Goal: Task Accomplishment & Management: Use online tool/utility

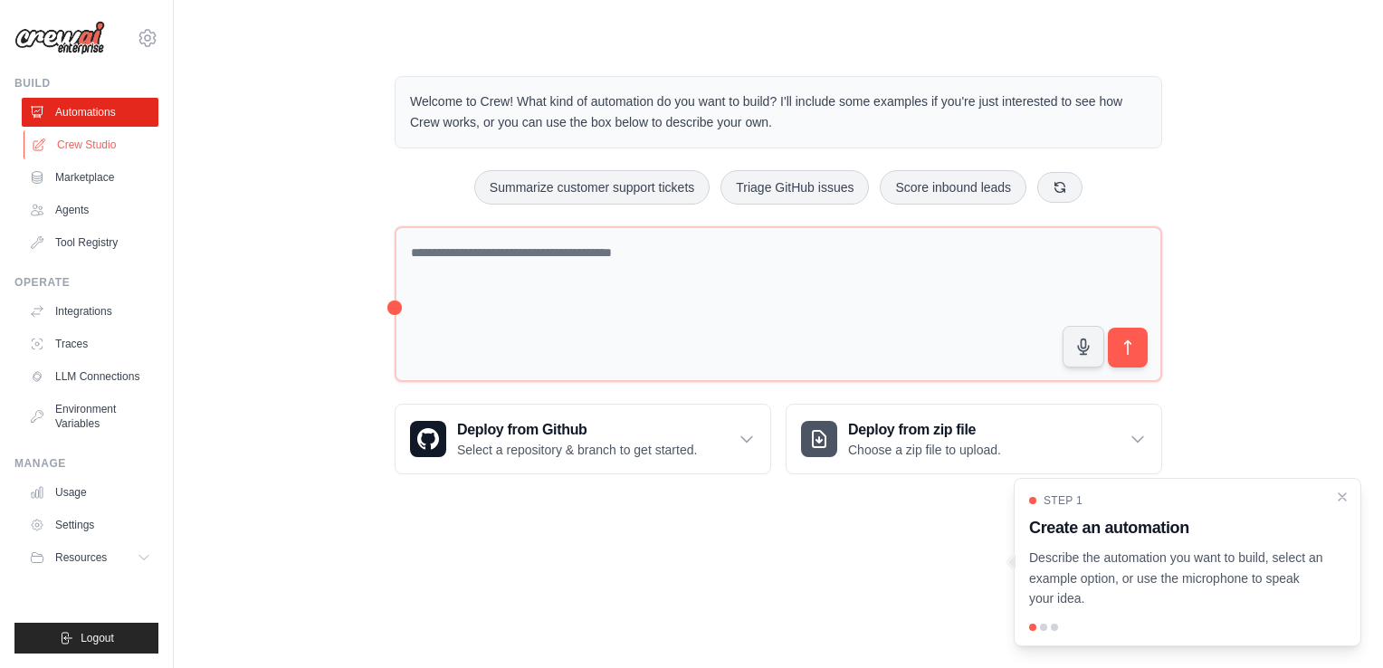
click at [94, 149] on link "Crew Studio" at bounding box center [92, 144] width 137 height 29
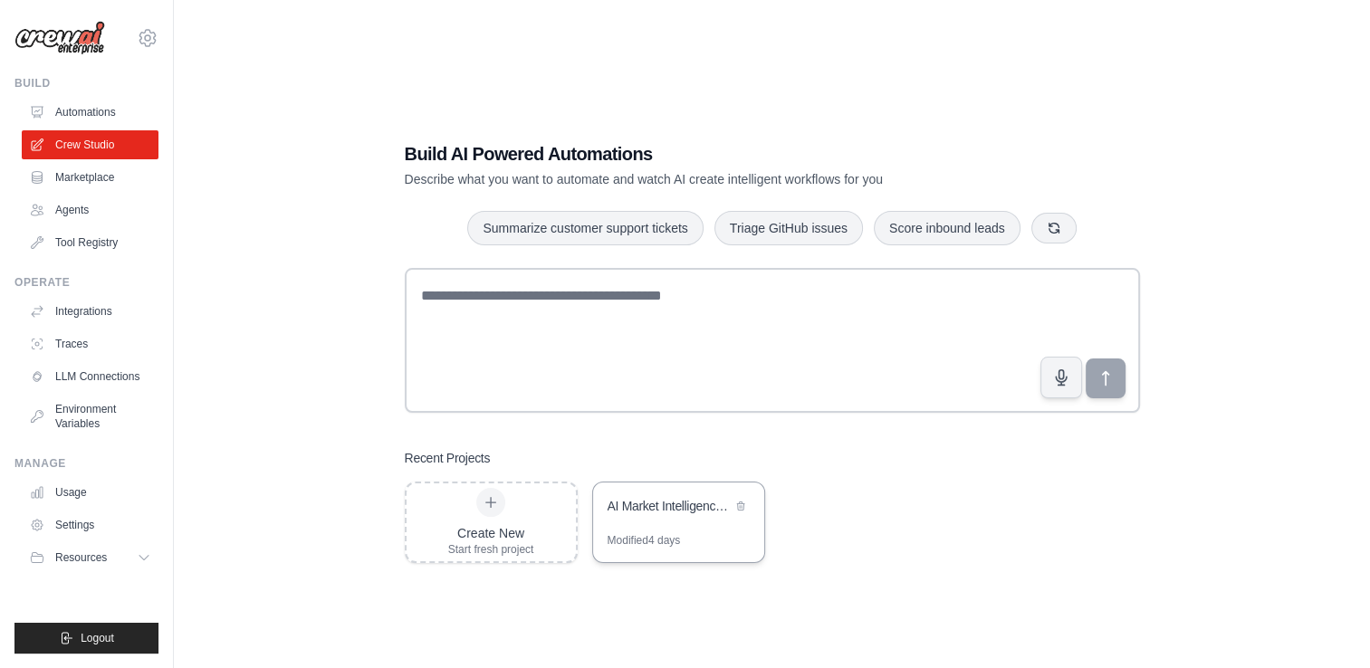
drag, startPoint x: 710, startPoint y: 564, endPoint x: 705, endPoint y: 533, distance: 31.1
click at [705, 533] on div "Build AI Powered Automations Describe what you want to automate and watch AI cr…" at bounding box center [772, 352] width 778 height 480
click at [705, 533] on div "Modified 4 days" at bounding box center [678, 547] width 171 height 29
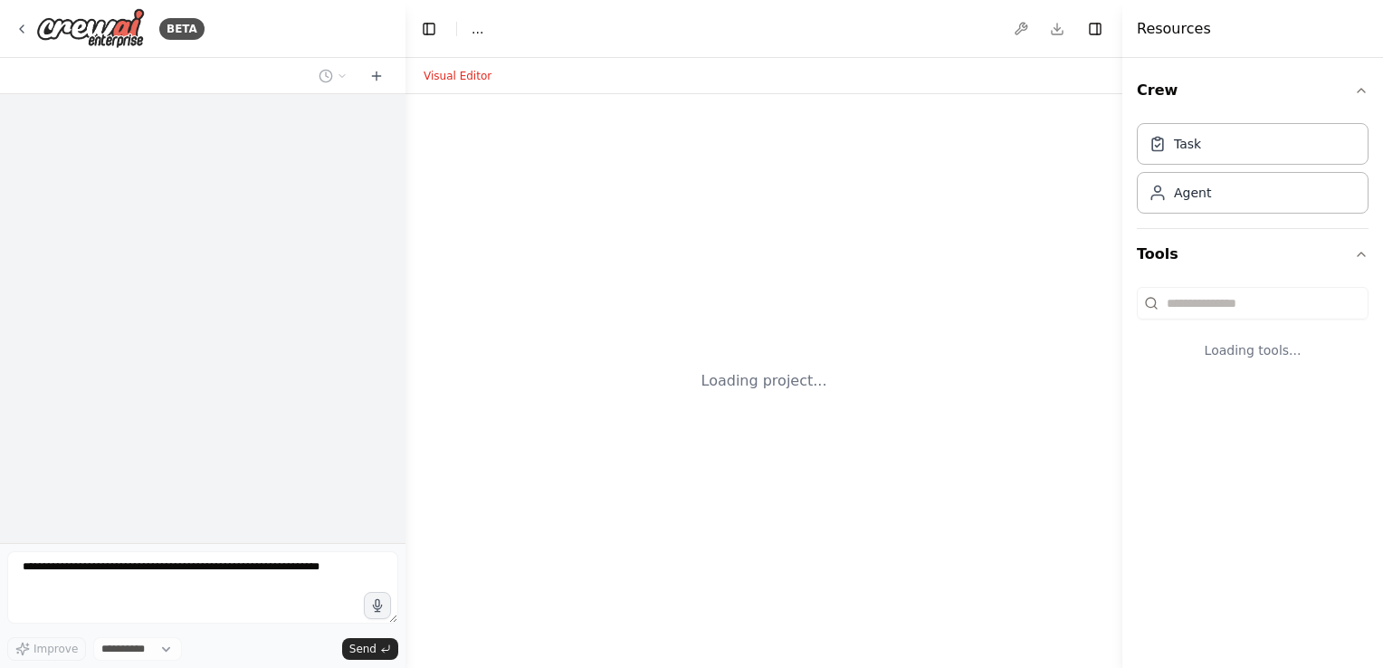
select select "****"
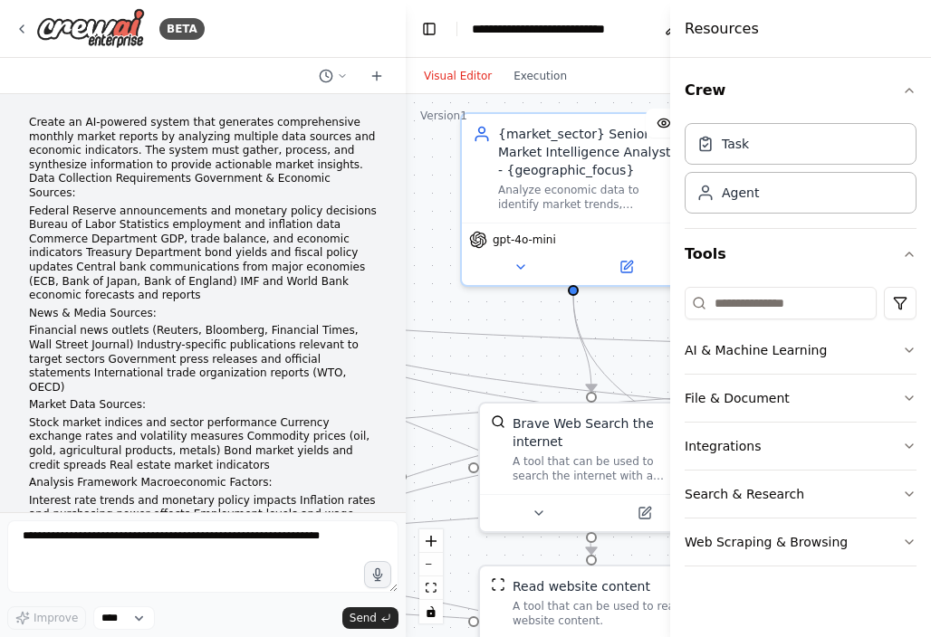
scroll to position [60926, 0]
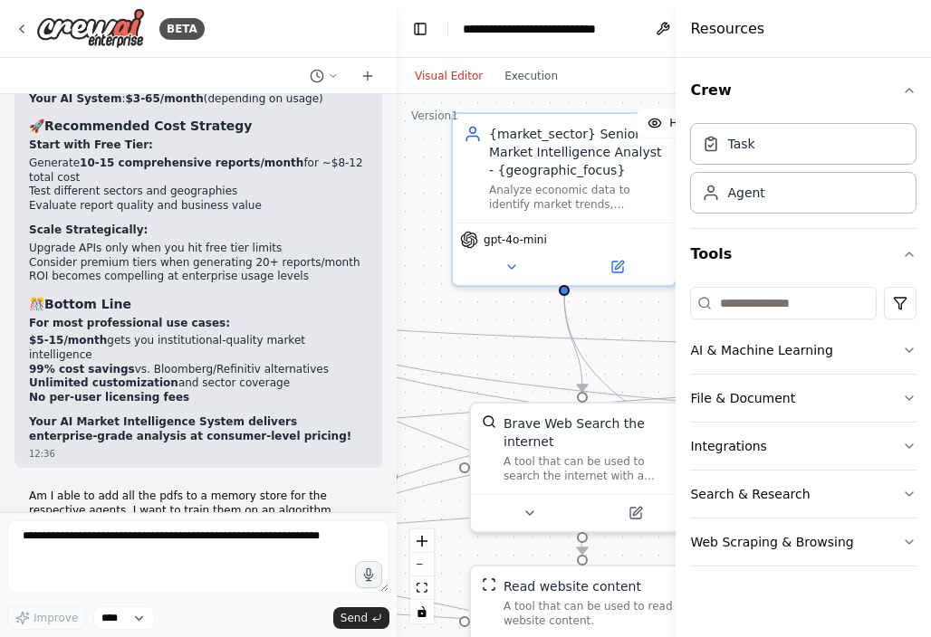
click at [413, 180] on div ".deletable-edge-delete-btn { width: 20px; height: 20px; border: 0px solid #ffff…" at bounding box center [616, 365] width 440 height 543
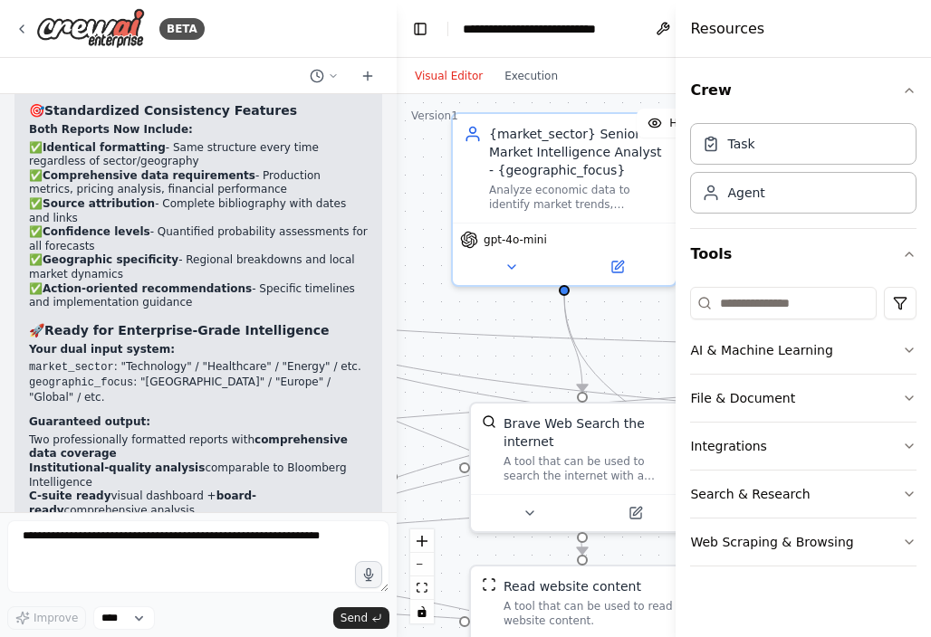
scroll to position [59413, 0]
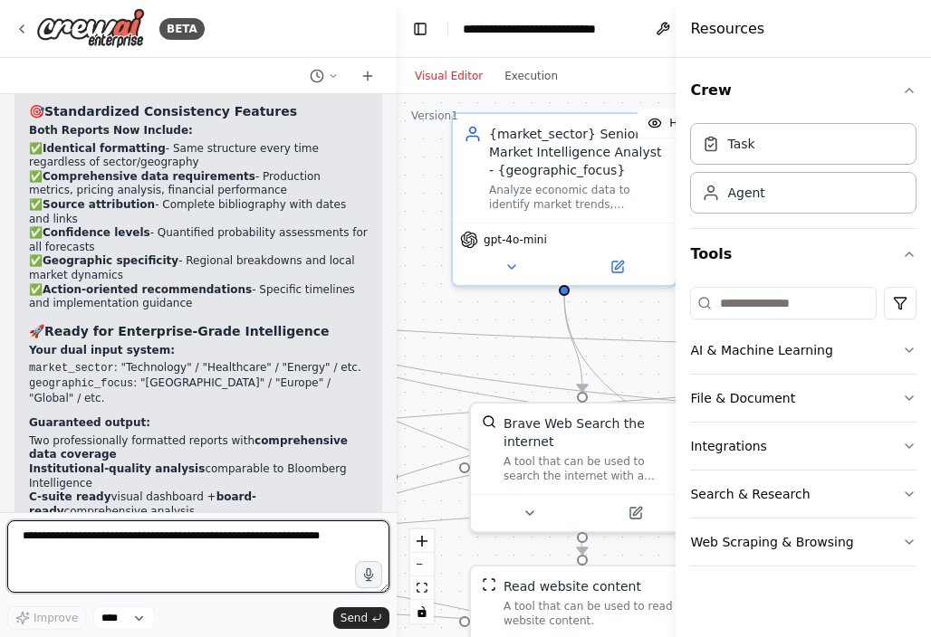
click at [102, 549] on textarea at bounding box center [198, 556] width 382 height 72
type textarea "*"
type textarea "**********"
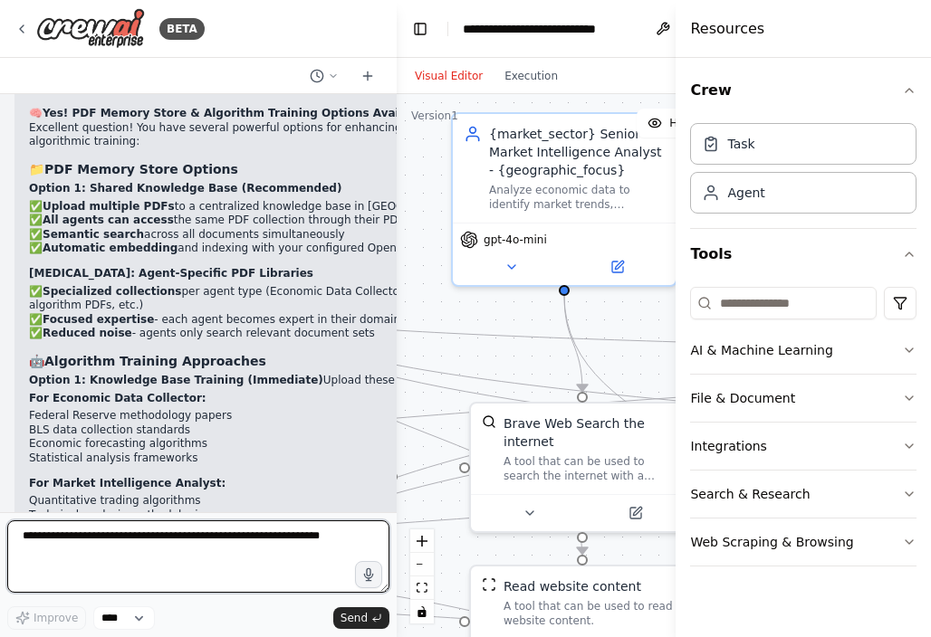
scroll to position [61441, 0]
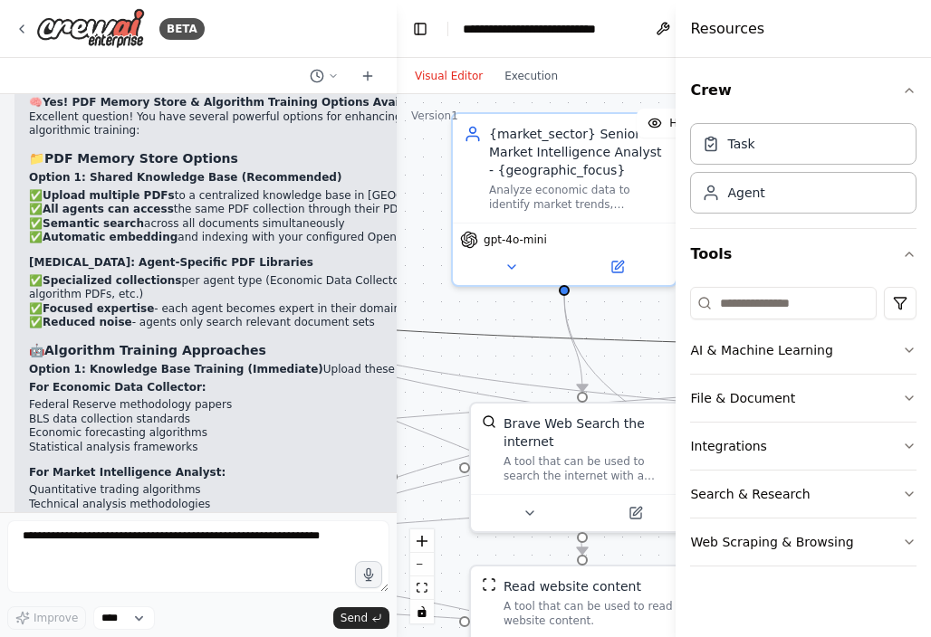
drag, startPoint x: 450, startPoint y: 333, endPoint x: 349, endPoint y: 336, distance: 101.4
click at [349, 336] on div "BETA Create an AI-powered system that generates comprehensive monthly market re…" at bounding box center [465, 318] width 931 height 637
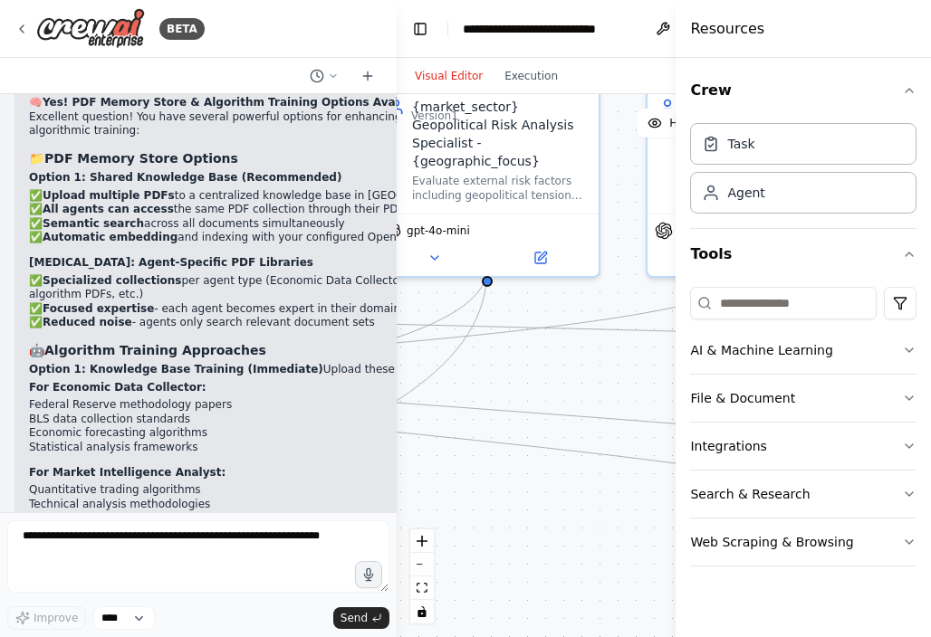
drag, startPoint x: 619, startPoint y: 314, endPoint x: -19, endPoint y: 287, distance: 638.7
click at [0, 287] on html "BETA Create an AI-powered system that generates comprehensive monthly market re…" at bounding box center [465, 318] width 931 height 637
drag, startPoint x: 619, startPoint y: 315, endPoint x: 370, endPoint y: 302, distance: 249.3
click at [370, 302] on div "BETA Create an AI-powered system that generates comprehensive monthly market re…" at bounding box center [465, 318] width 931 height 637
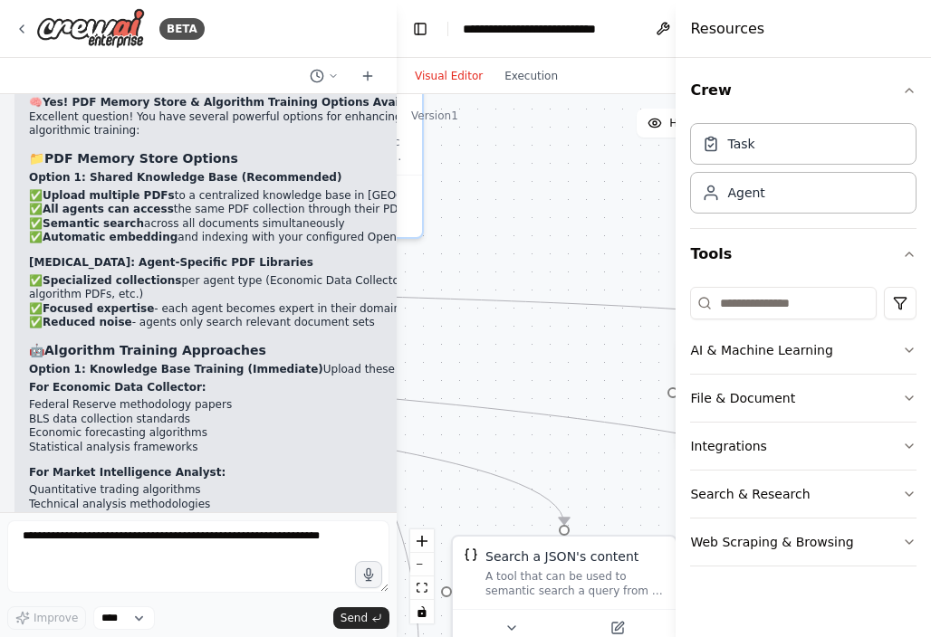
drag, startPoint x: 606, startPoint y: 368, endPoint x: 158, endPoint y: 329, distance: 449.8
click at [158, 329] on div "BETA Create an AI-powered system that generates comprehensive monthly market re…" at bounding box center [465, 318] width 931 height 637
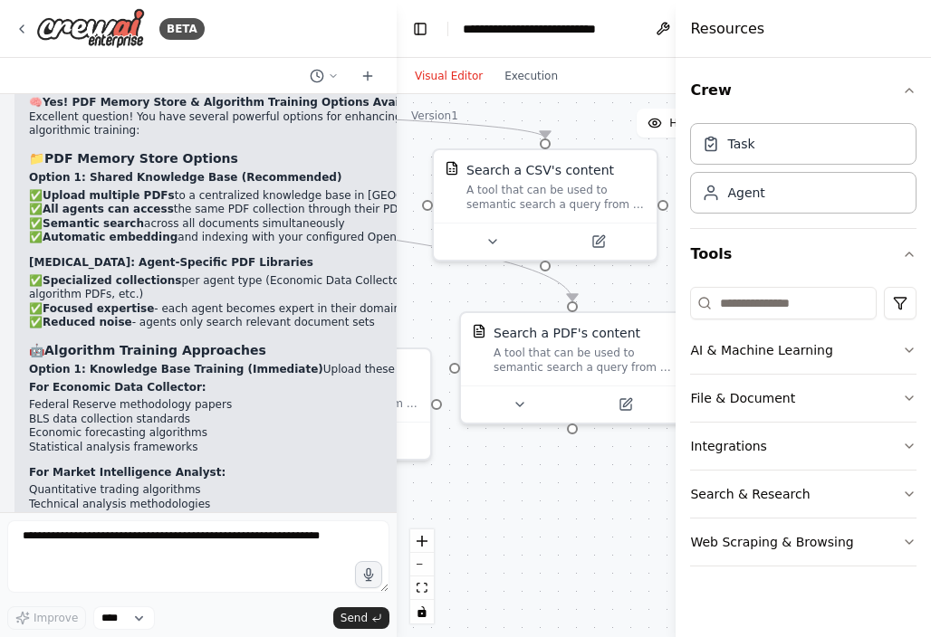
drag, startPoint x: 547, startPoint y: 336, endPoint x: 301, endPoint y: 147, distance: 310.5
click at [301, 147] on div "BETA Create an AI-powered system that generates comprehensive monthly market re…" at bounding box center [465, 318] width 931 height 637
click at [568, 353] on div "A tool that can be used to semantic search a query from a PDF's content." at bounding box center [581, 354] width 179 height 29
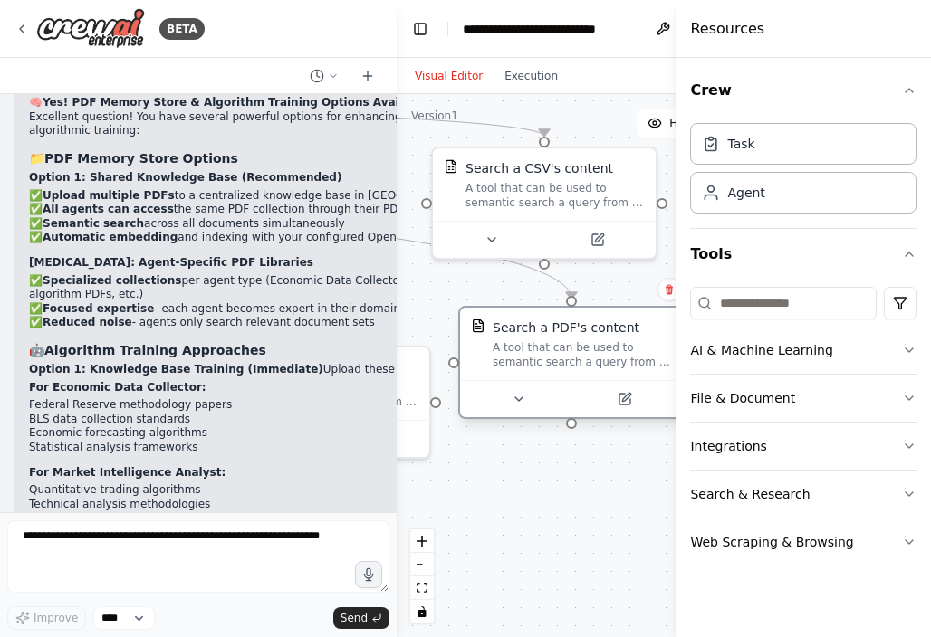
click at [568, 353] on div "A tool that can be used to semantic search a query from a PDF's content." at bounding box center [581, 354] width 179 height 29
click at [558, 349] on div "A tool that can be used to semantic search a query from a PDF's content." at bounding box center [581, 354] width 179 height 29
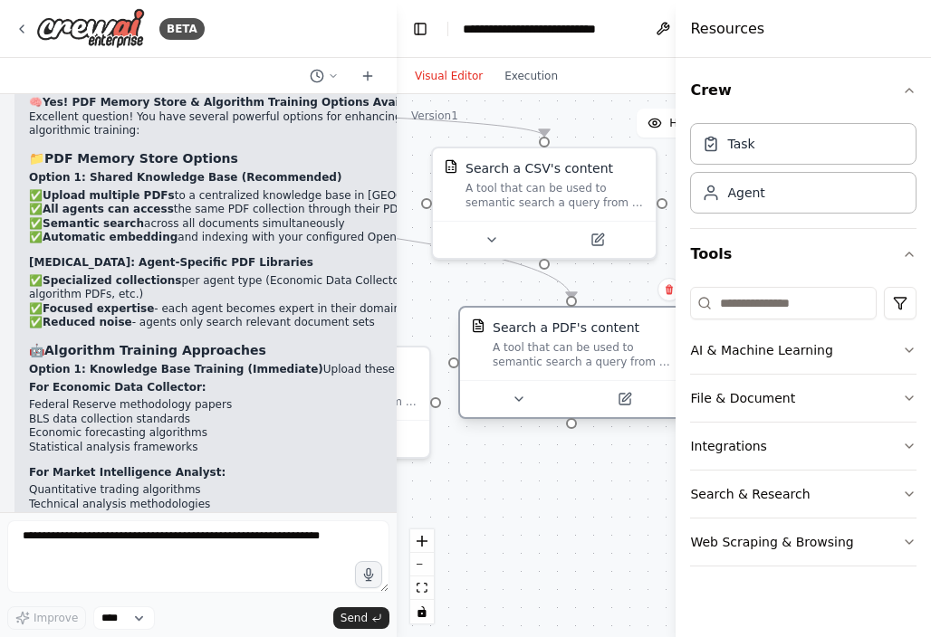
click at [558, 349] on div "A tool that can be used to semantic search a query from a PDF's content." at bounding box center [581, 354] width 179 height 29
click at [532, 400] on button at bounding box center [518, 399] width 102 height 22
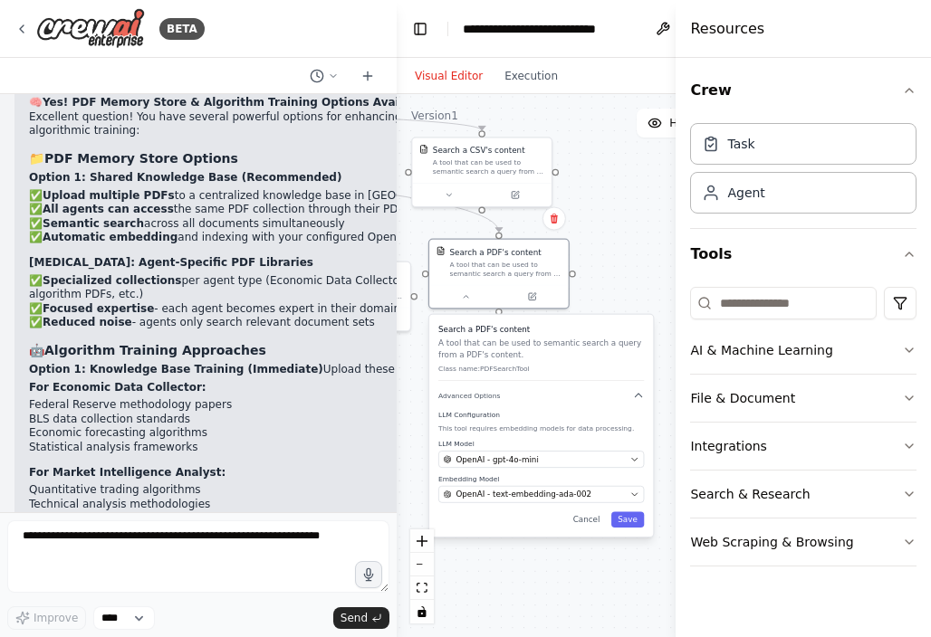
drag, startPoint x: 666, startPoint y: 426, endPoint x: 597, endPoint y: 292, distance: 150.6
click at [597, 292] on div ".deletable-edge-delete-btn { width: 20px; height: 20px; border: 0px solid #ffff…" at bounding box center [616, 365] width 440 height 543
click at [543, 394] on button "Advanced Options" at bounding box center [540, 395] width 205 height 11
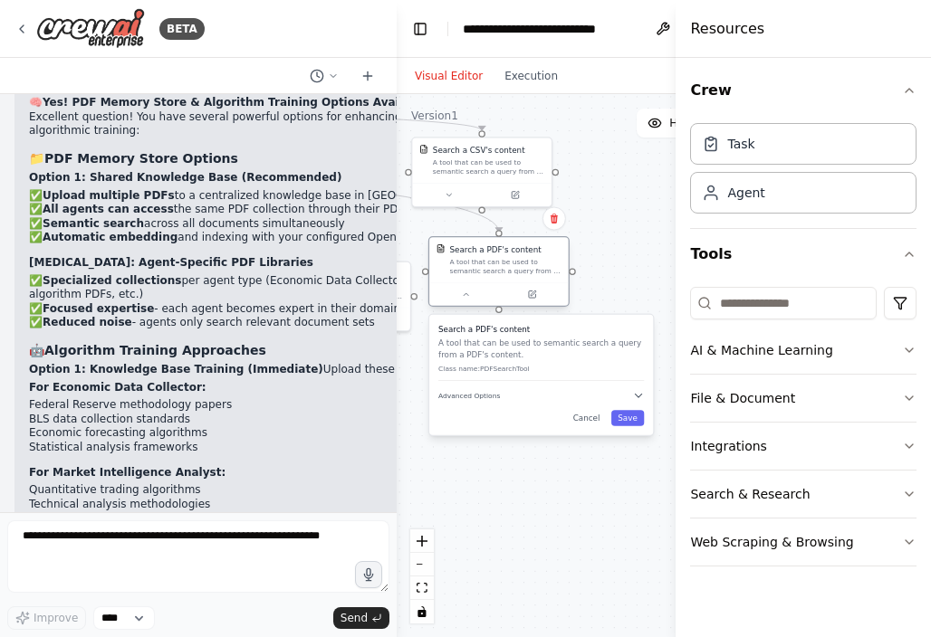
click at [539, 305] on div at bounding box center [498, 294] width 139 height 24
click at [526, 288] on button at bounding box center [532, 295] width 64 height 14
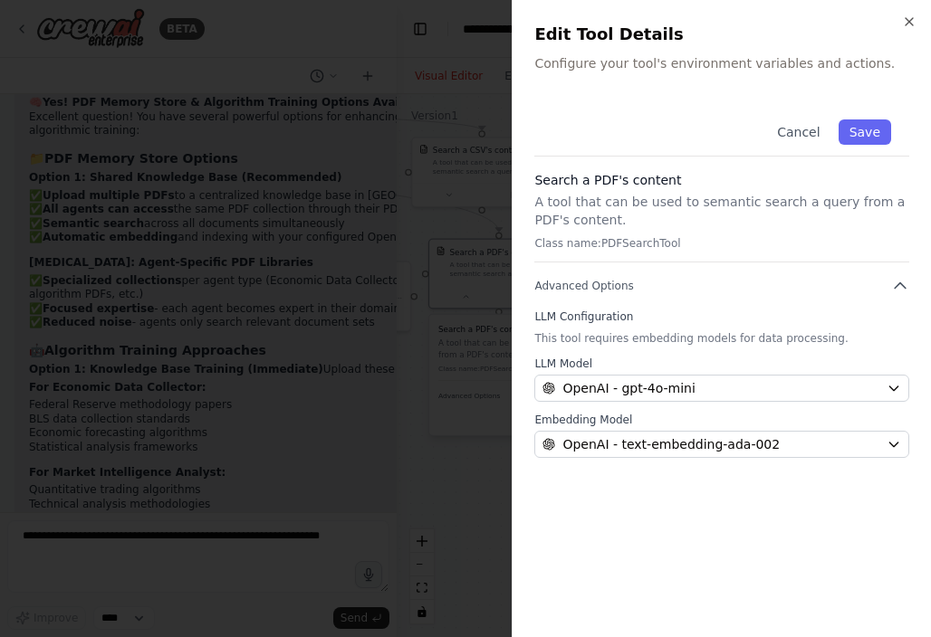
click at [677, 60] on p "Configure your tool's environment variables and actions." at bounding box center [721, 63] width 375 height 18
click at [717, 198] on p "A tool that can be used to semantic search a query from a PDF's content." at bounding box center [721, 211] width 375 height 36
click at [892, 278] on icon "button" at bounding box center [900, 286] width 18 height 18
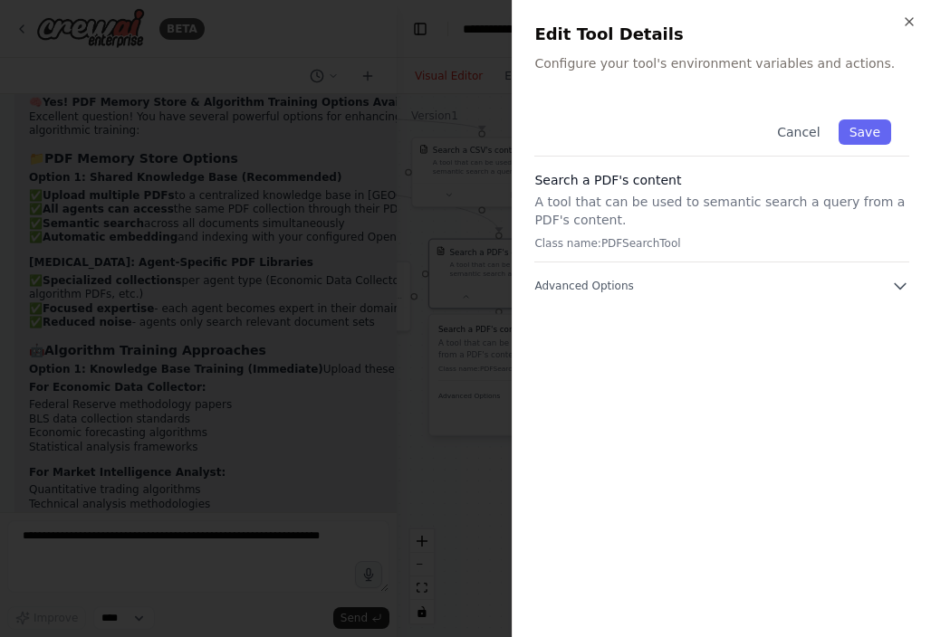
drag, startPoint x: 841, startPoint y: 361, endPoint x: 839, endPoint y: 340, distance: 20.9
click at [839, 340] on div "Cancel Save Search a PDF's content A tool that can be used to semantic search a…" at bounding box center [721, 358] width 375 height 514
click at [903, 284] on icon "button" at bounding box center [899, 286] width 11 height 5
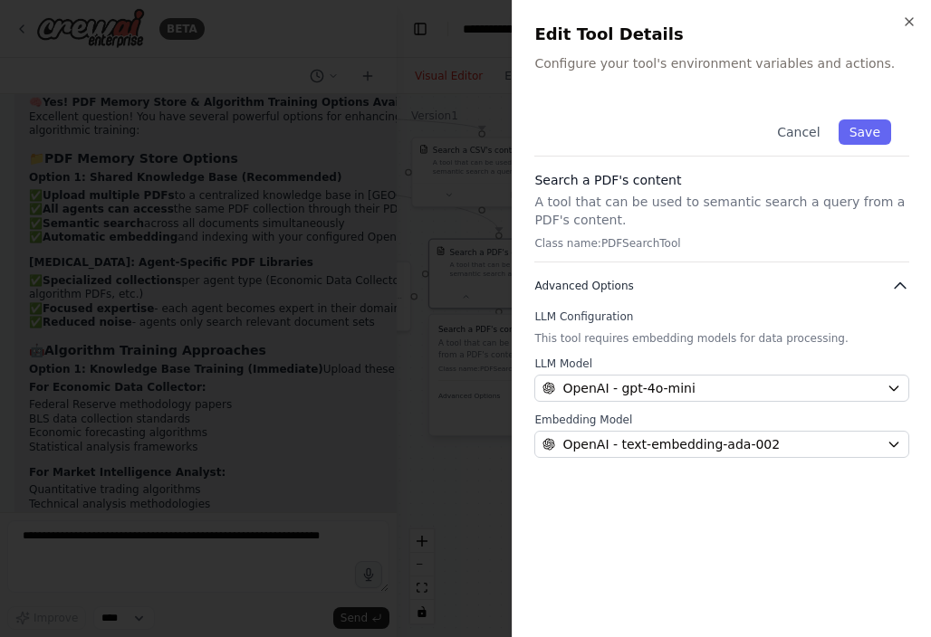
click at [903, 284] on icon "button" at bounding box center [900, 286] width 18 height 18
click at [416, 144] on div at bounding box center [465, 318] width 931 height 637
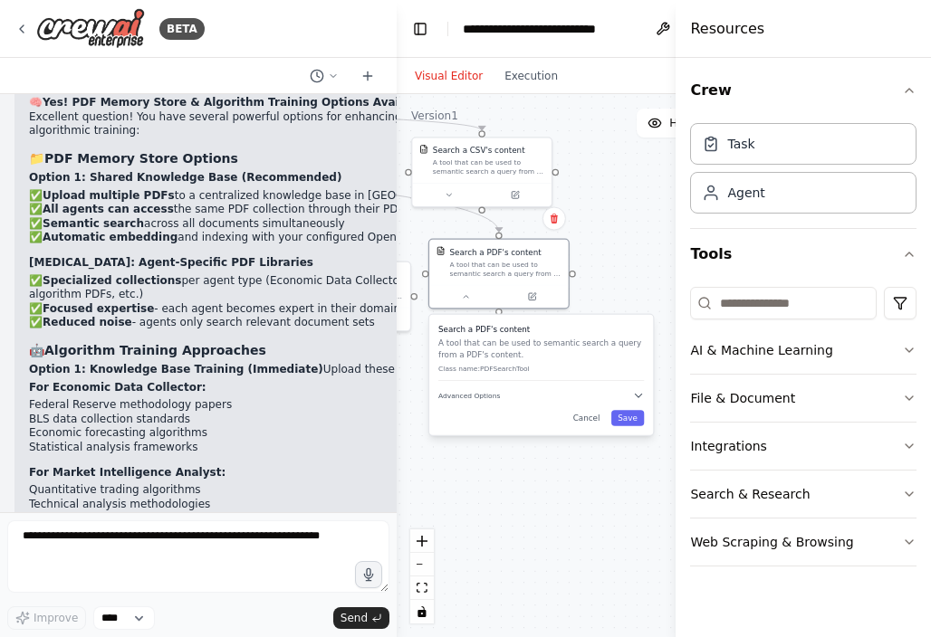
click at [607, 291] on div ".deletable-edge-delete-btn { width: 20px; height: 20px; border: 0px solid #ffff…" at bounding box center [616, 365] width 440 height 543
click at [591, 253] on div ".deletable-edge-delete-btn { width: 20px; height: 20px; border: 0px solid #ffff…" at bounding box center [616, 365] width 440 height 543
click at [632, 415] on button "Save" at bounding box center [627, 417] width 33 height 15
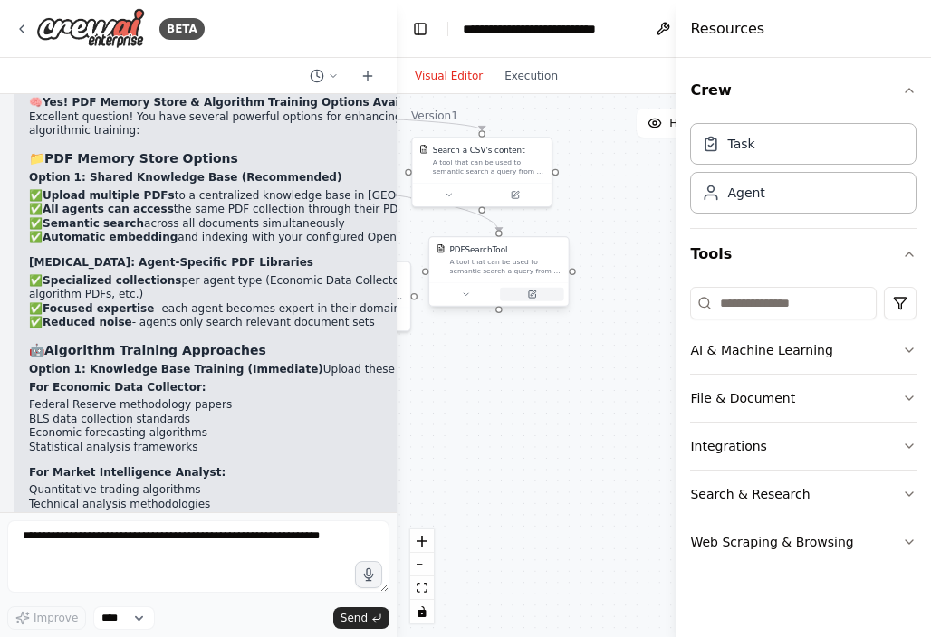
click at [534, 293] on icon at bounding box center [532, 294] width 6 height 6
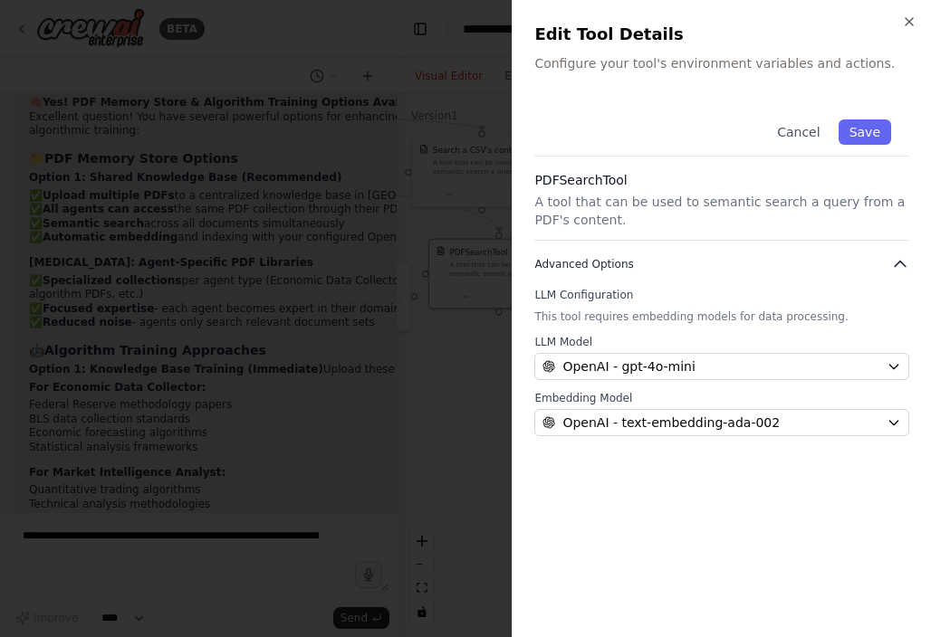
click at [894, 256] on icon "button" at bounding box center [900, 264] width 18 height 18
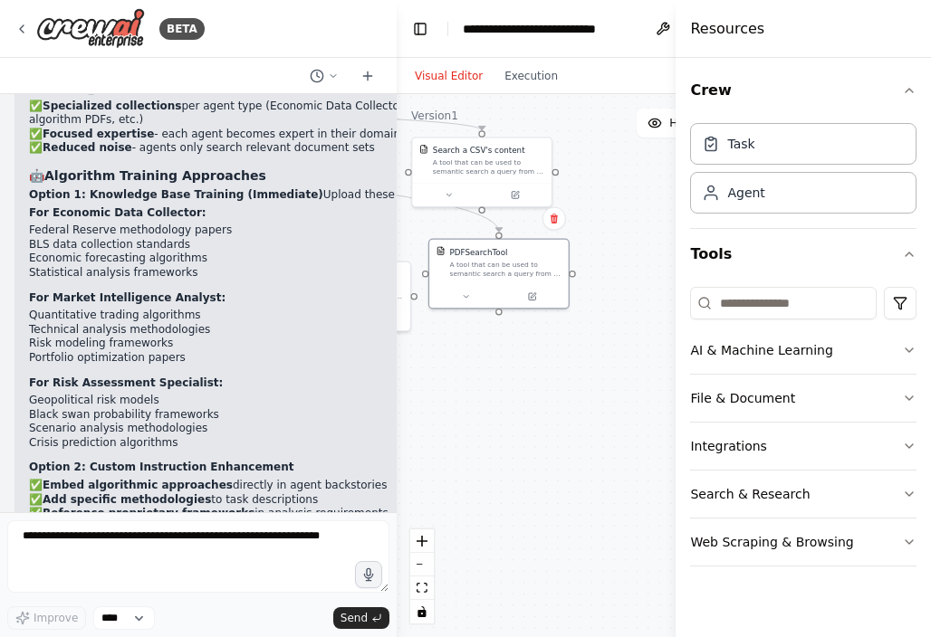
scroll to position [61617, 0]
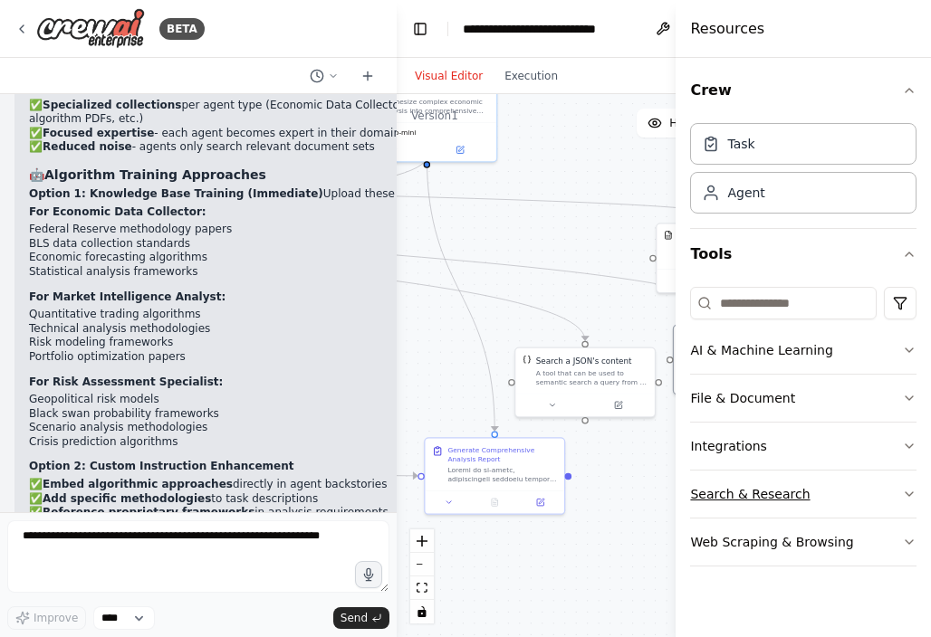
drag, startPoint x: 466, startPoint y: 383, endPoint x: 711, endPoint y: 469, distance: 259.1
click at [711, 469] on div "BETA Create an AI-powered system that generates comprehensive monthly market re…" at bounding box center [465, 318] width 931 height 637
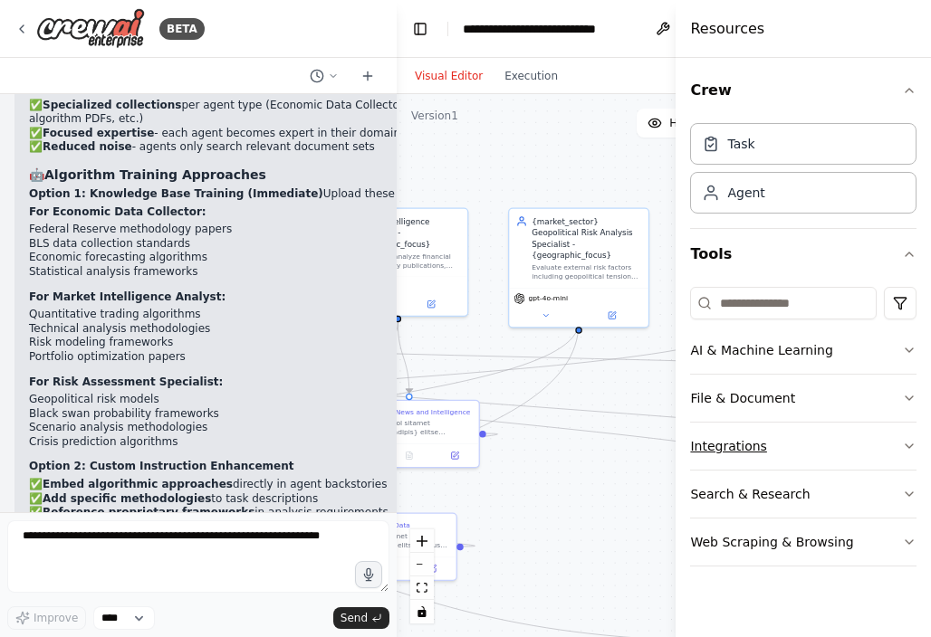
drag, startPoint x: 495, startPoint y: 285, endPoint x: 816, endPoint y: 451, distance: 361.5
click at [816, 451] on div "BETA Create an AI-powered system that generates comprehensive monthly market re…" at bounding box center [465, 318] width 931 height 637
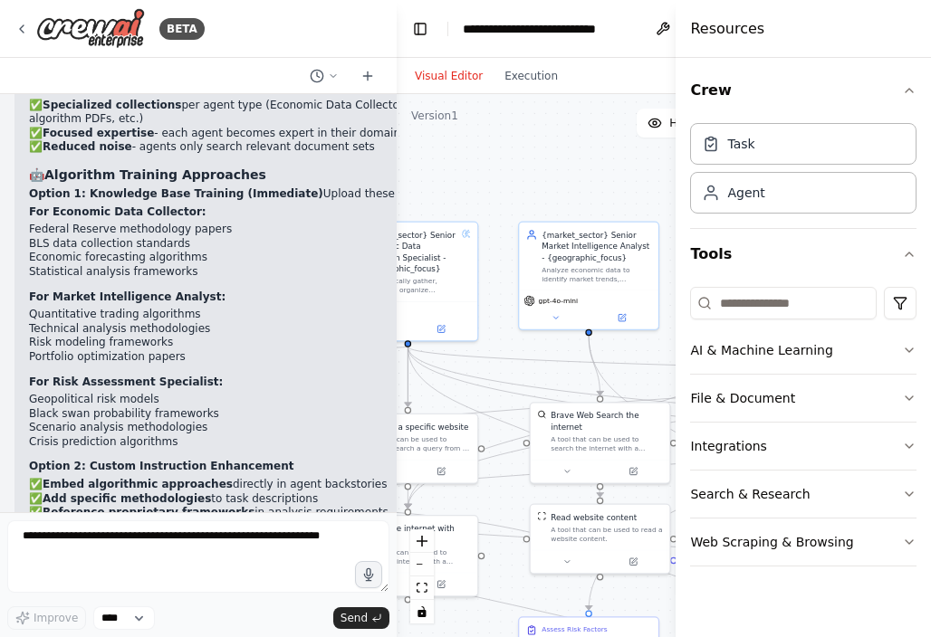
drag, startPoint x: 612, startPoint y: 399, endPoint x: 972, endPoint y: 413, distance: 360.5
click at [931, 413] on html "BETA Create an AI-powered system that generates comprehensive monthly market re…" at bounding box center [465, 318] width 931 height 637
drag, startPoint x: 618, startPoint y: 358, endPoint x: 830, endPoint y: 337, distance: 212.9
click at [830, 337] on div "BETA Create an AI-powered system that generates comprehensive monthly market re…" at bounding box center [465, 318] width 931 height 637
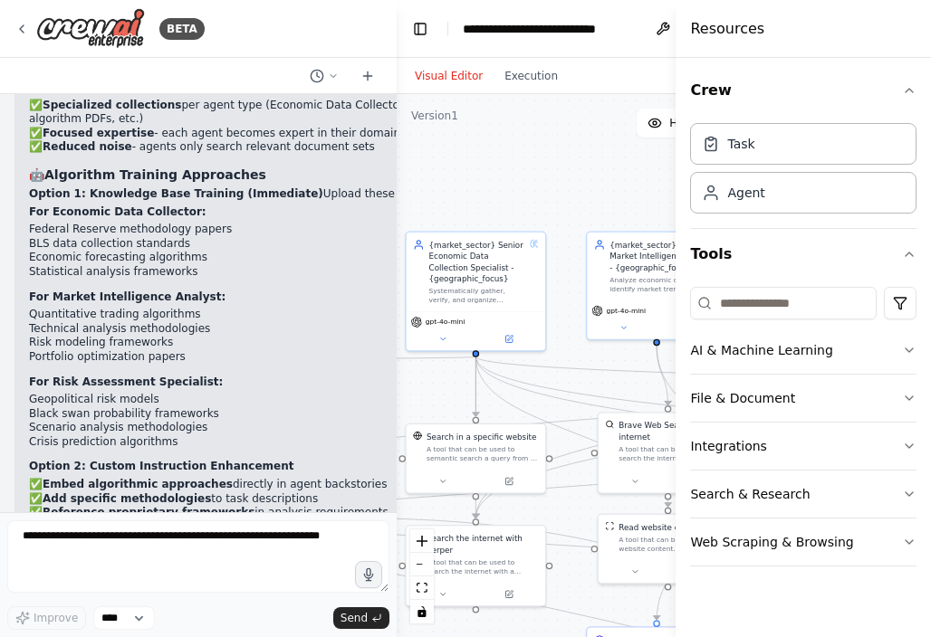
drag, startPoint x: 533, startPoint y: 177, endPoint x: 601, endPoint y: 186, distance: 68.6
click at [601, 186] on div ".deletable-edge-delete-btn { width: 20px; height: 20px; border: 0px solid #ffff…" at bounding box center [616, 365] width 440 height 543
click at [498, 332] on button at bounding box center [509, 337] width 64 height 14
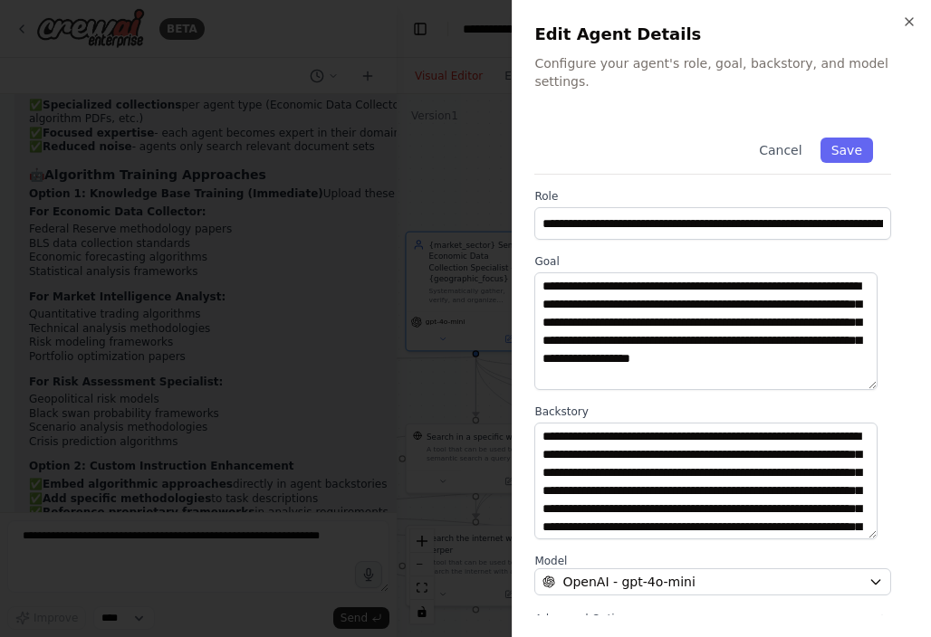
scroll to position [163, 0]
click at [873, 610] on icon "button" at bounding box center [882, 619] width 18 height 18
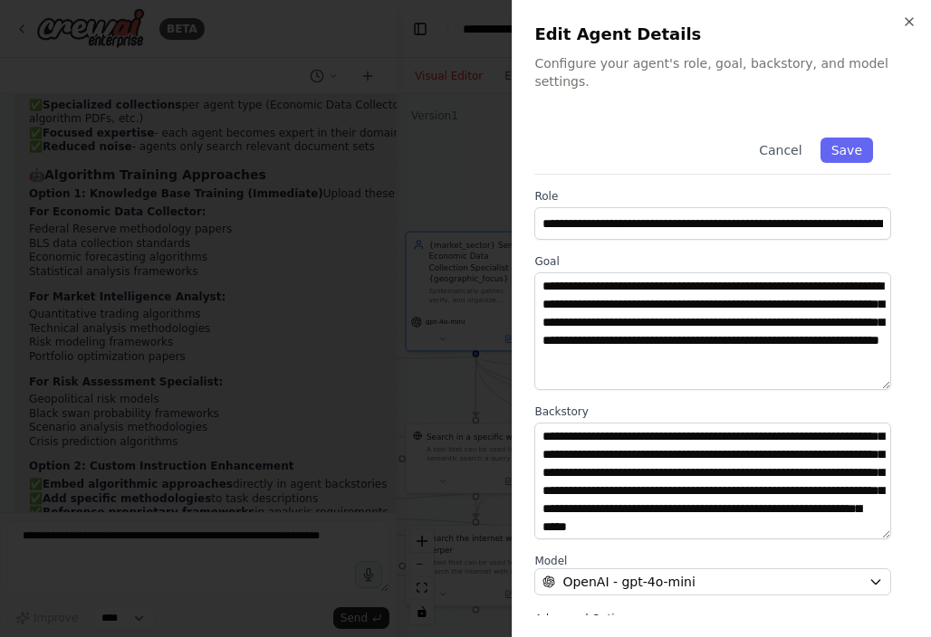
click at [751, 610] on button "Advanced Options" at bounding box center [712, 619] width 357 height 18
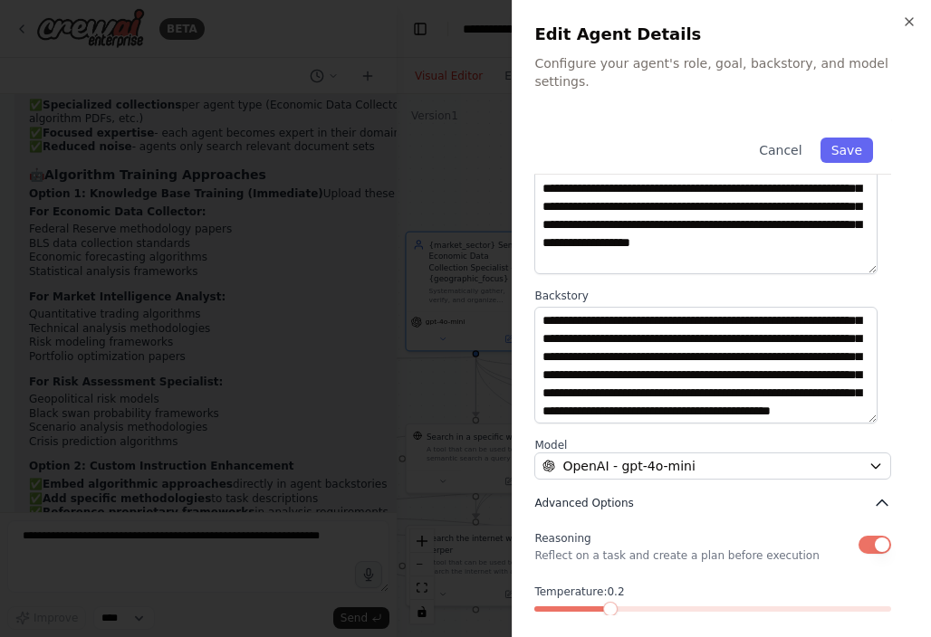
scroll to position [181, 0]
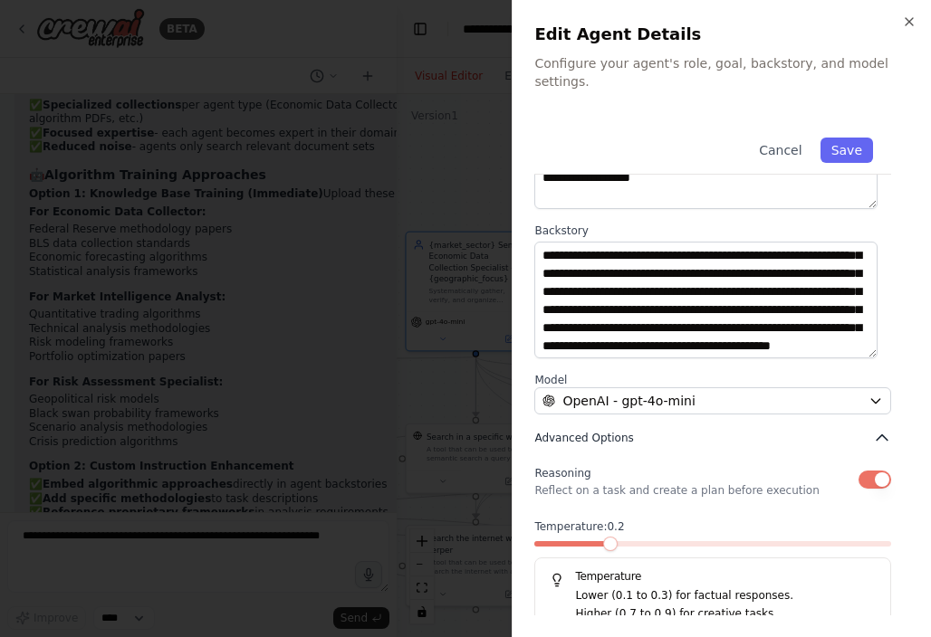
click at [873, 429] on icon "button" at bounding box center [882, 438] width 18 height 18
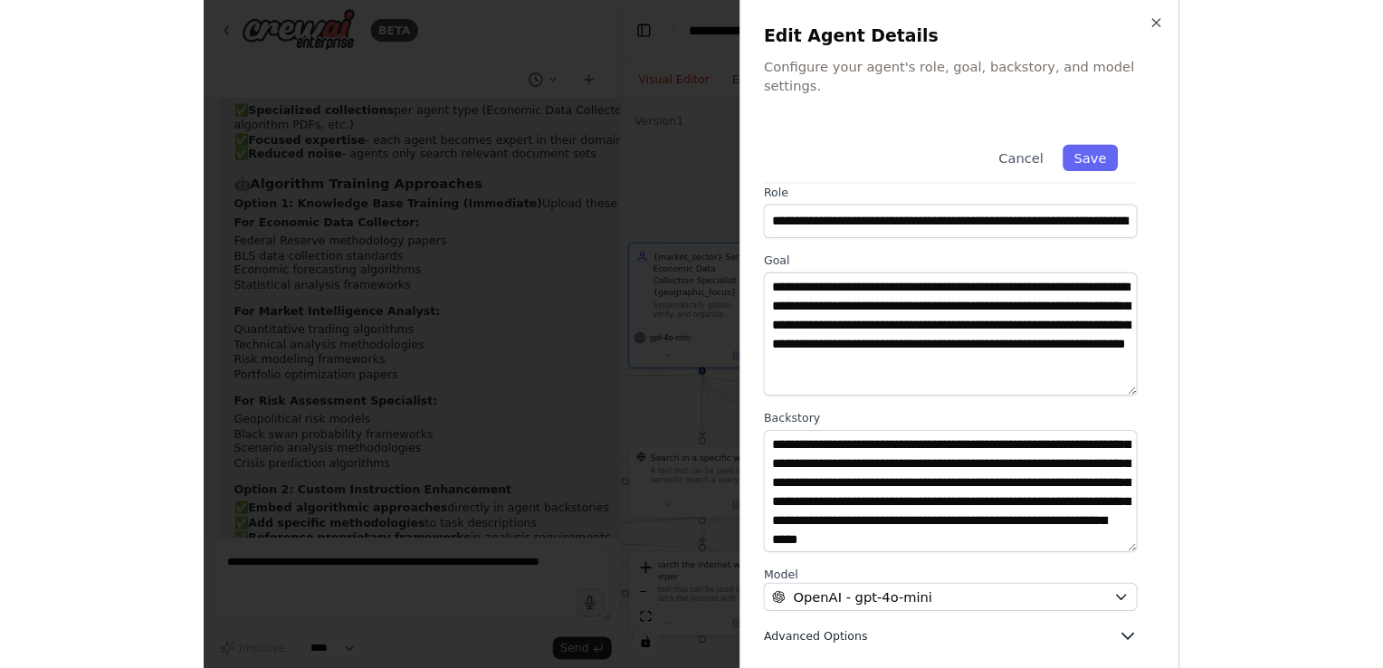
scroll to position [145, 0]
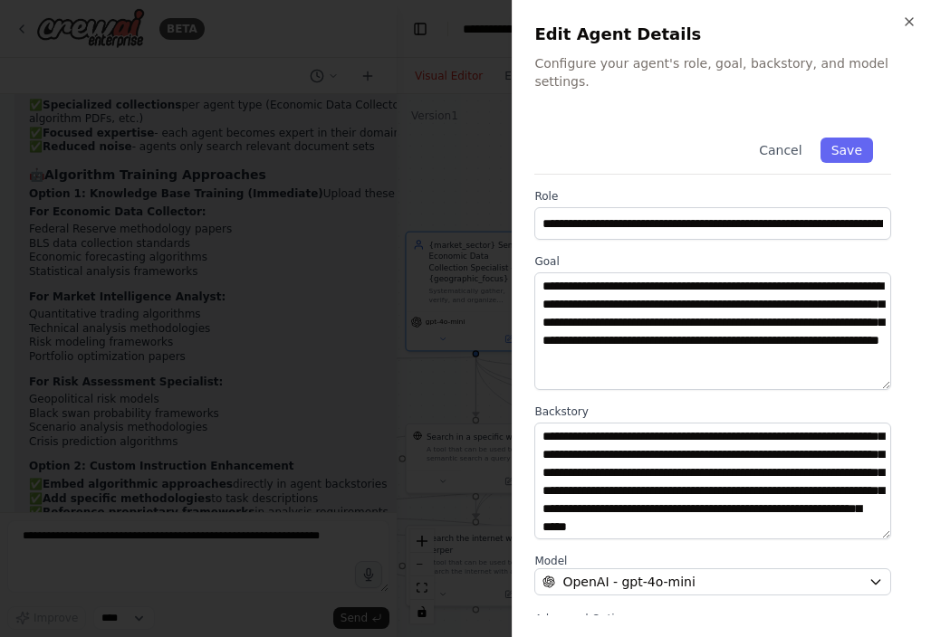
drag, startPoint x: 751, startPoint y: 606, endPoint x: 777, endPoint y: 534, distance: 75.9
click at [777, 534] on div "**********" at bounding box center [721, 373] width 375 height 509
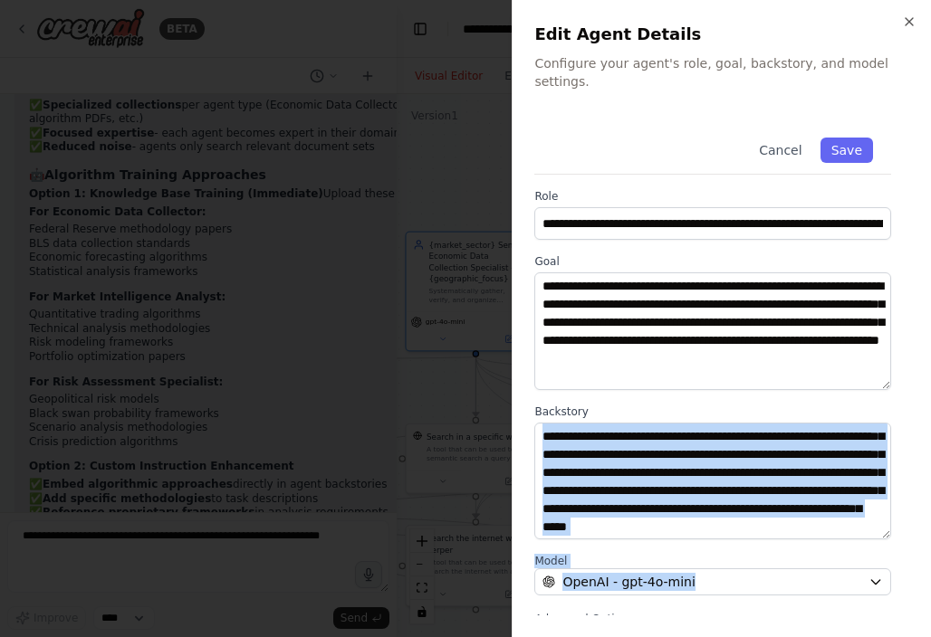
drag, startPoint x: 897, startPoint y: 568, endPoint x: 893, endPoint y: 454, distance: 114.1
click at [893, 454] on div "**********" at bounding box center [721, 373] width 375 height 509
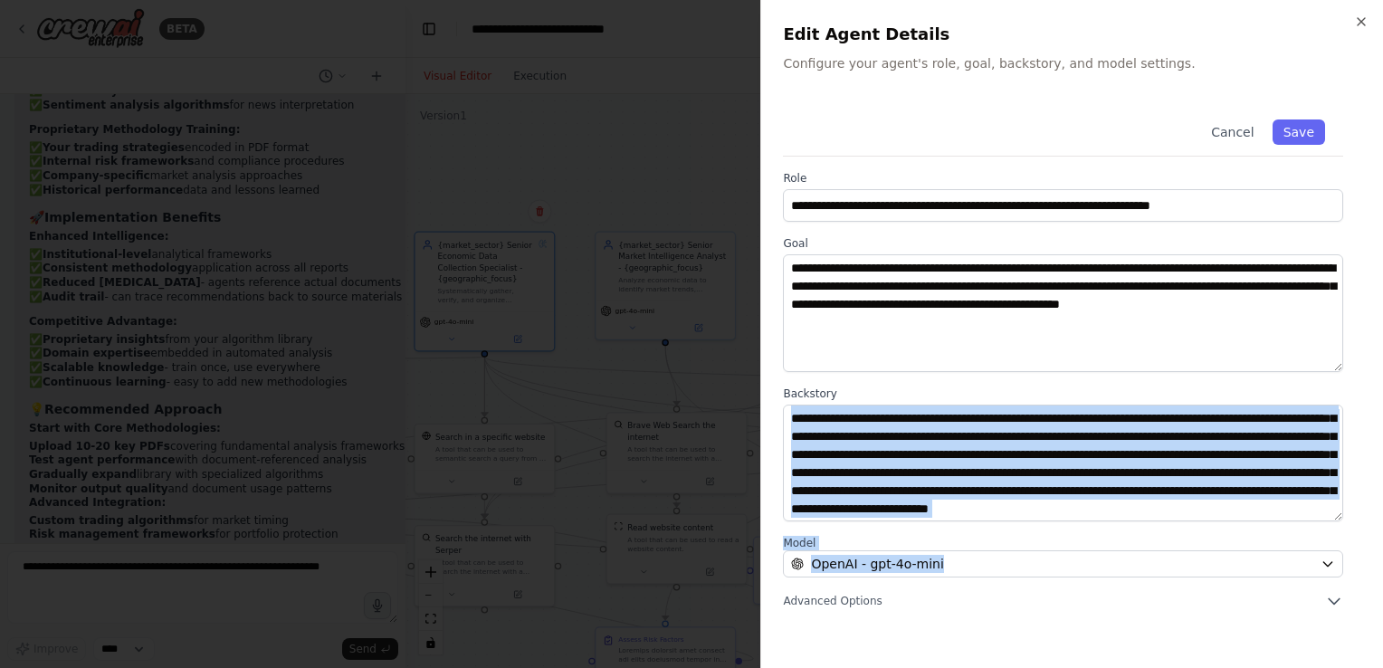
scroll to position [60977, 0]
click at [1086, 597] on button "Advanced Options" at bounding box center [1063, 601] width 560 height 18
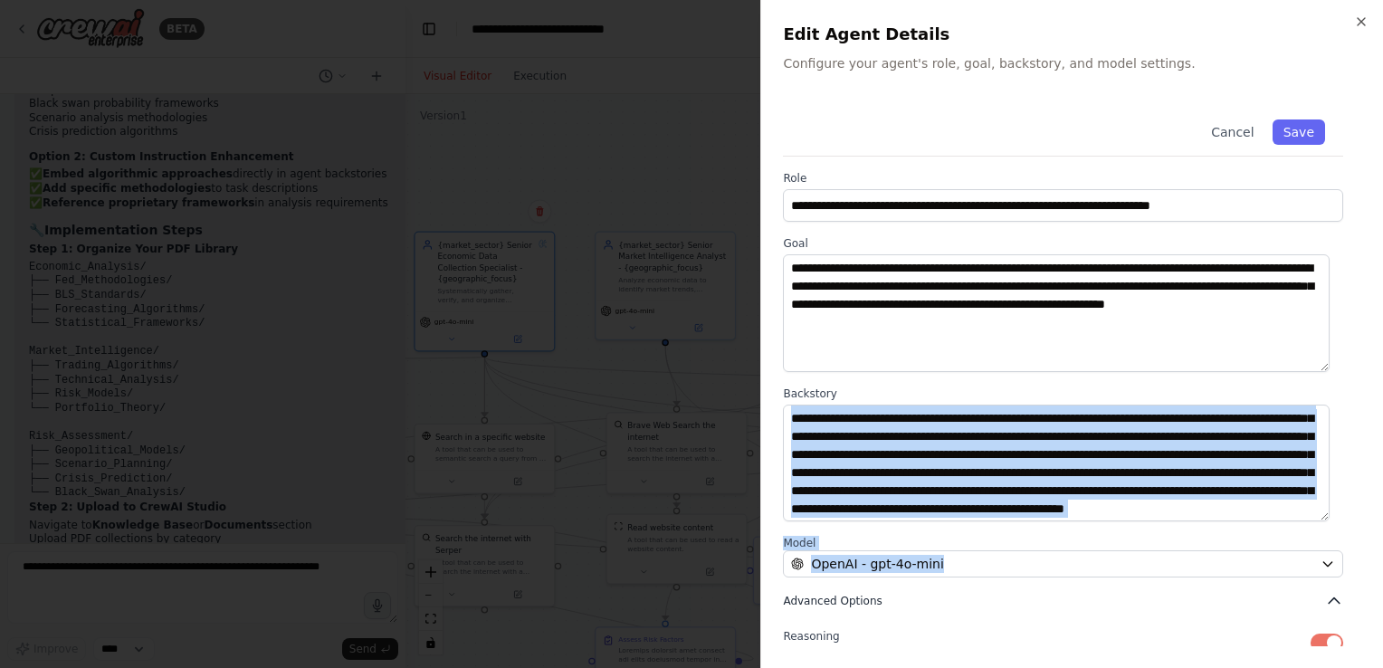
click at [1086, 597] on button "Advanced Options" at bounding box center [1063, 601] width 560 height 18
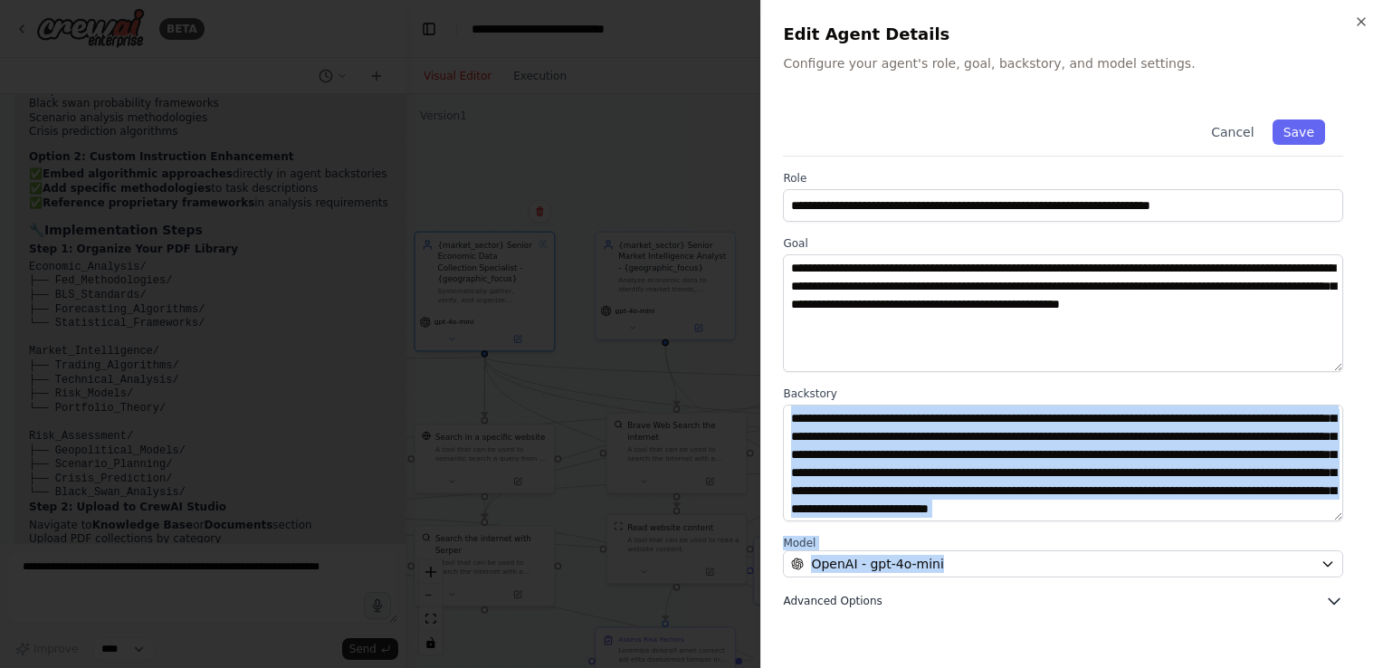
click at [1086, 597] on button "Advanced Options" at bounding box center [1063, 601] width 560 height 18
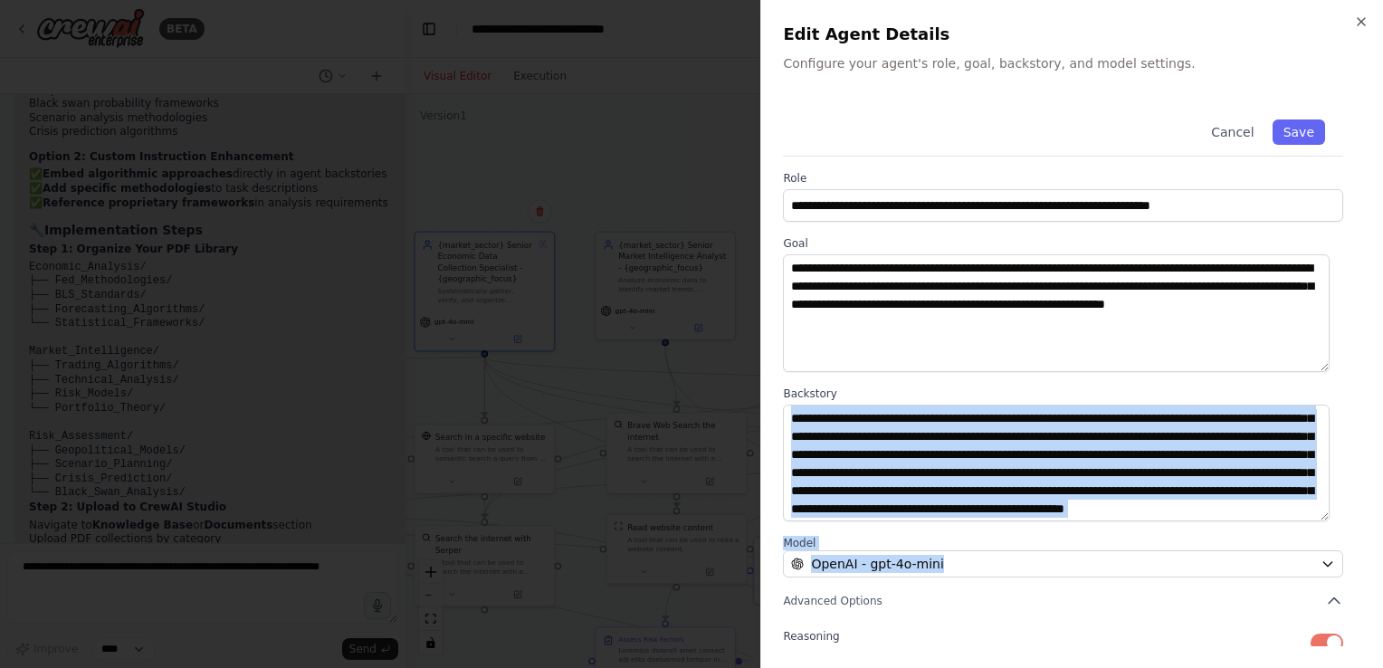
click at [1079, 539] on label "Model" at bounding box center [1063, 543] width 560 height 14
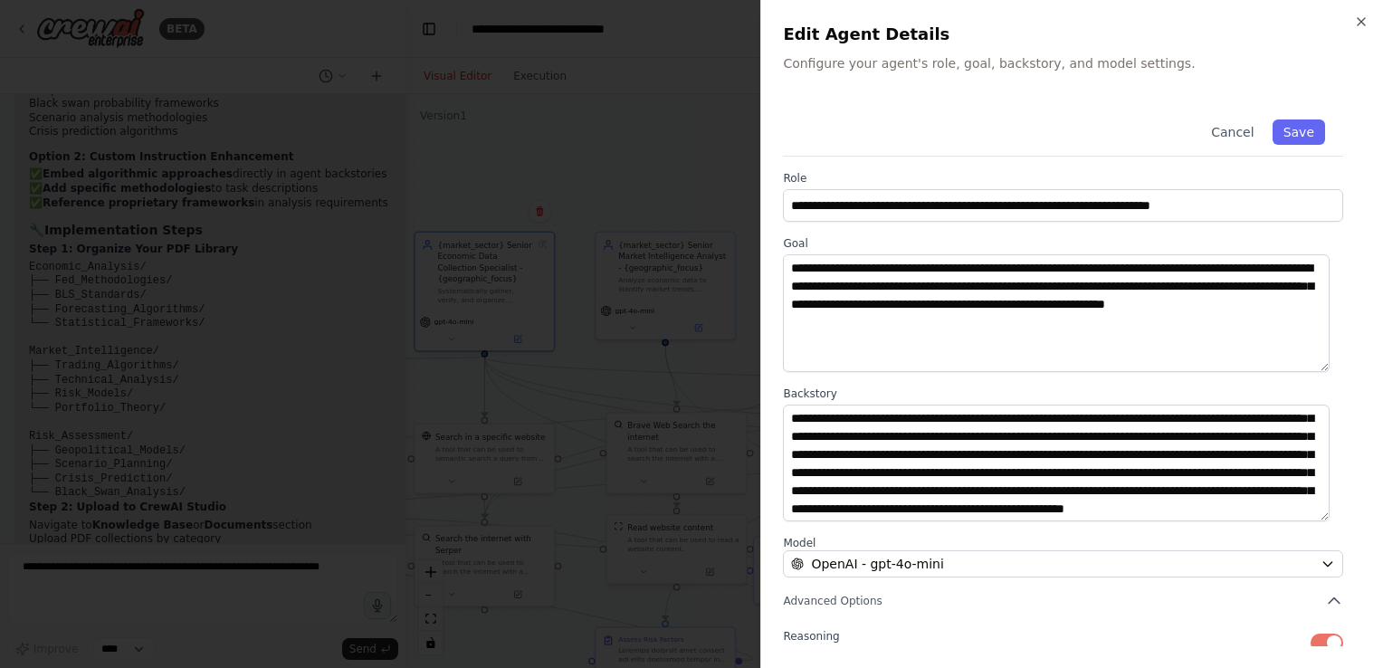
scroll to position [149, 0]
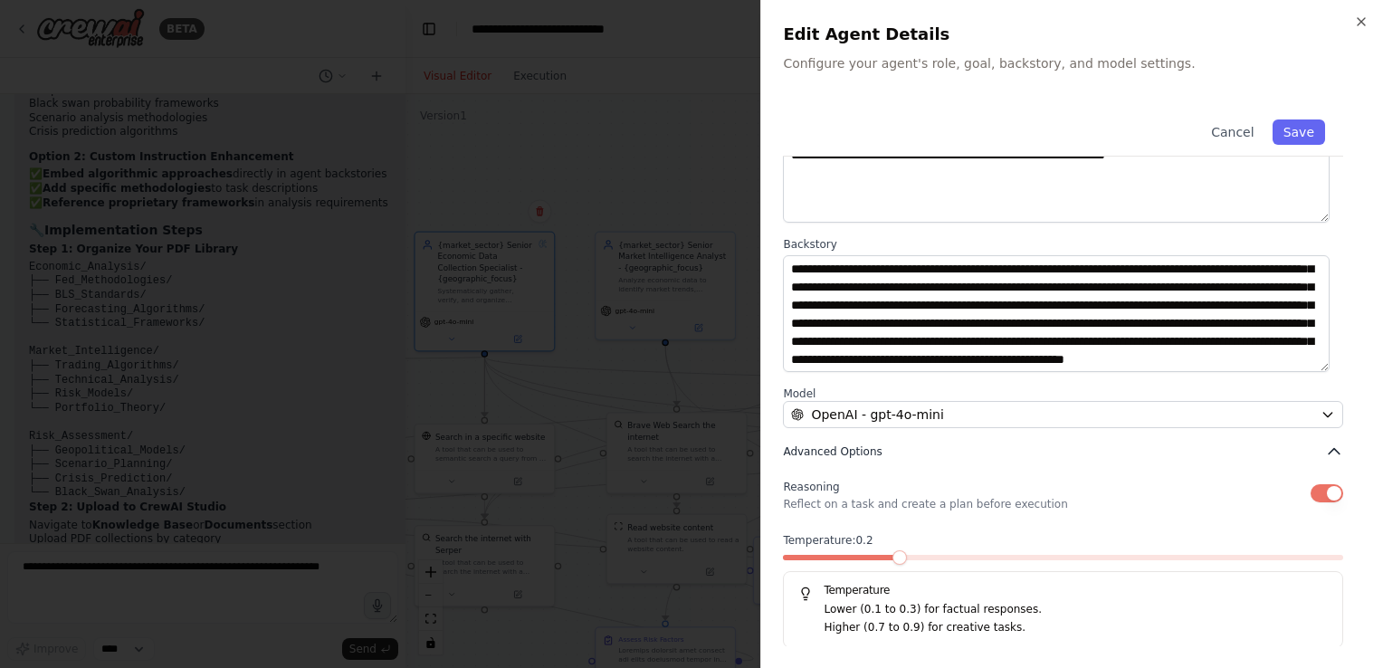
click at [1324, 448] on div "**********" at bounding box center [1072, 300] width 578 height 696
click at [1325, 448] on icon "button" at bounding box center [1334, 452] width 18 height 18
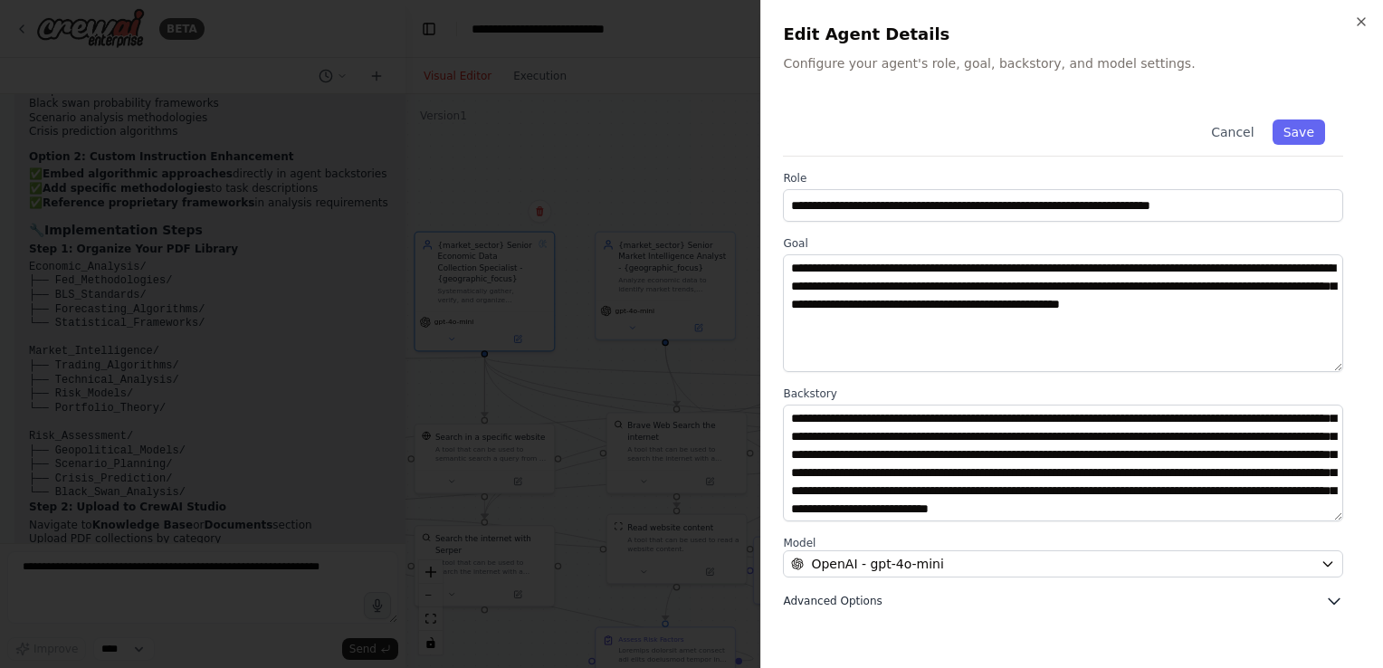
click at [1116, 608] on button "Advanced Options" at bounding box center [1063, 601] width 560 height 18
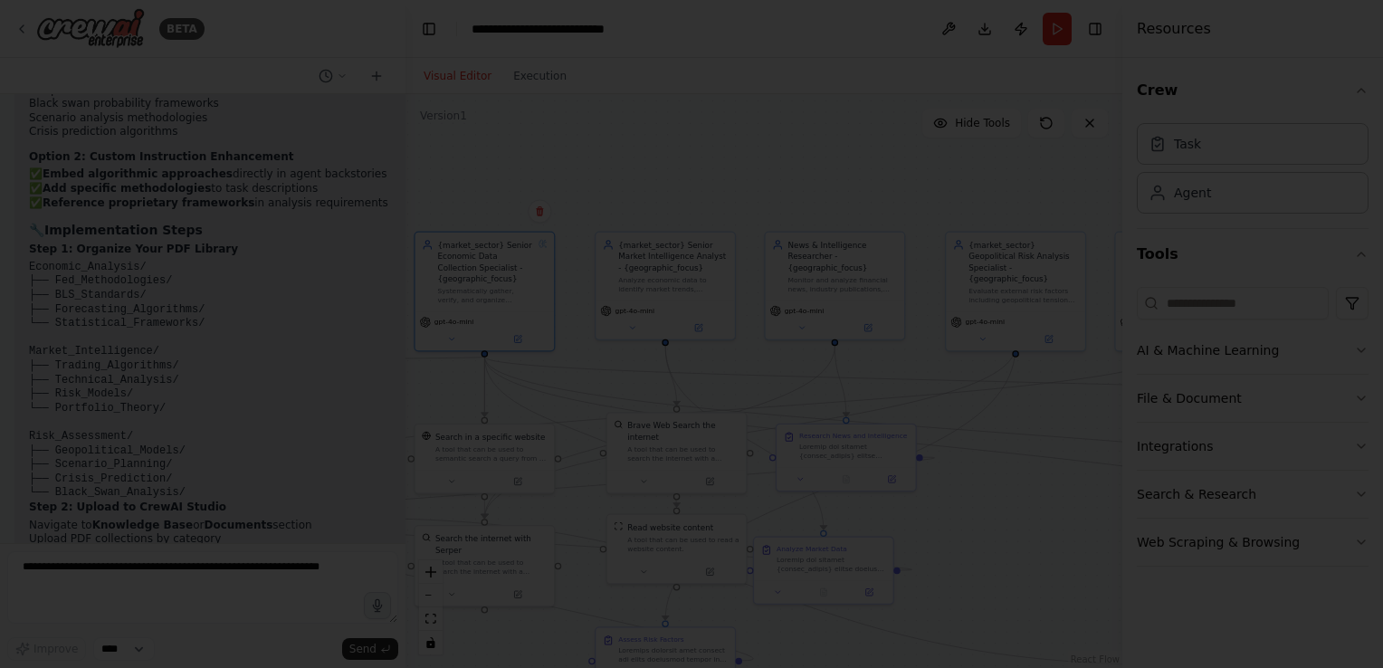
click at [724, 114] on div at bounding box center [691, 334] width 1383 height 668
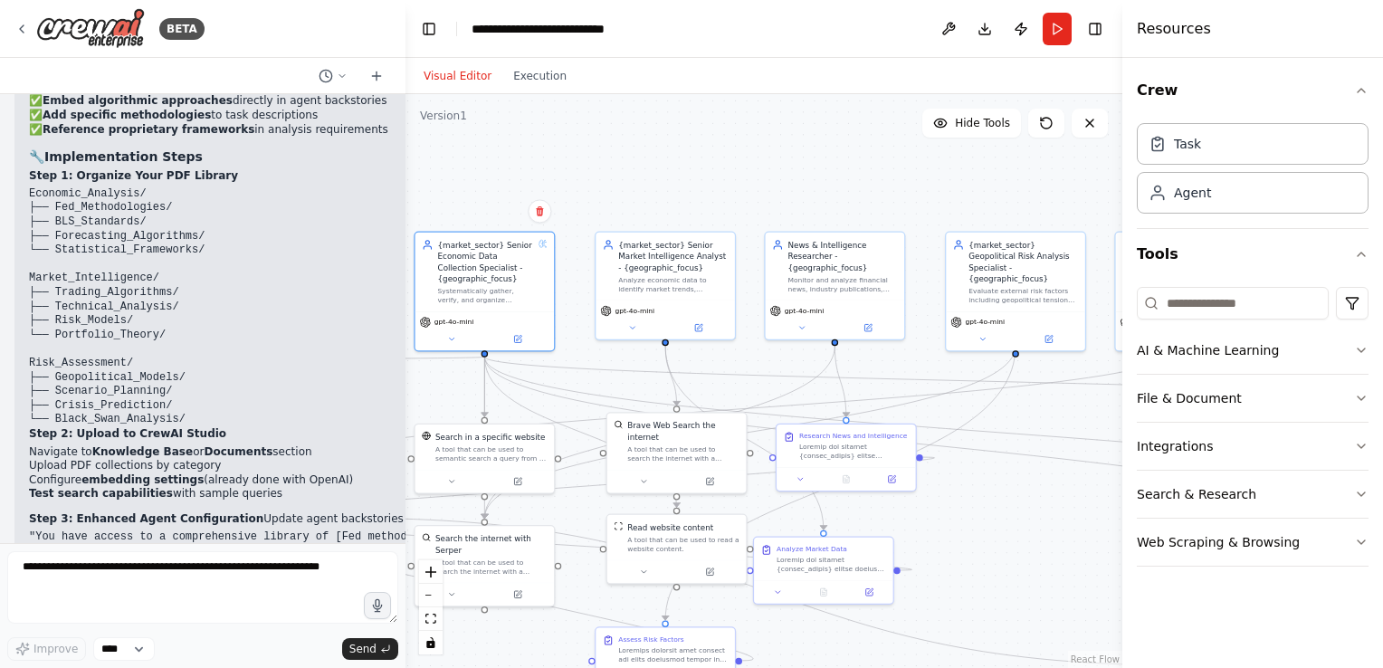
scroll to position [61067, 0]
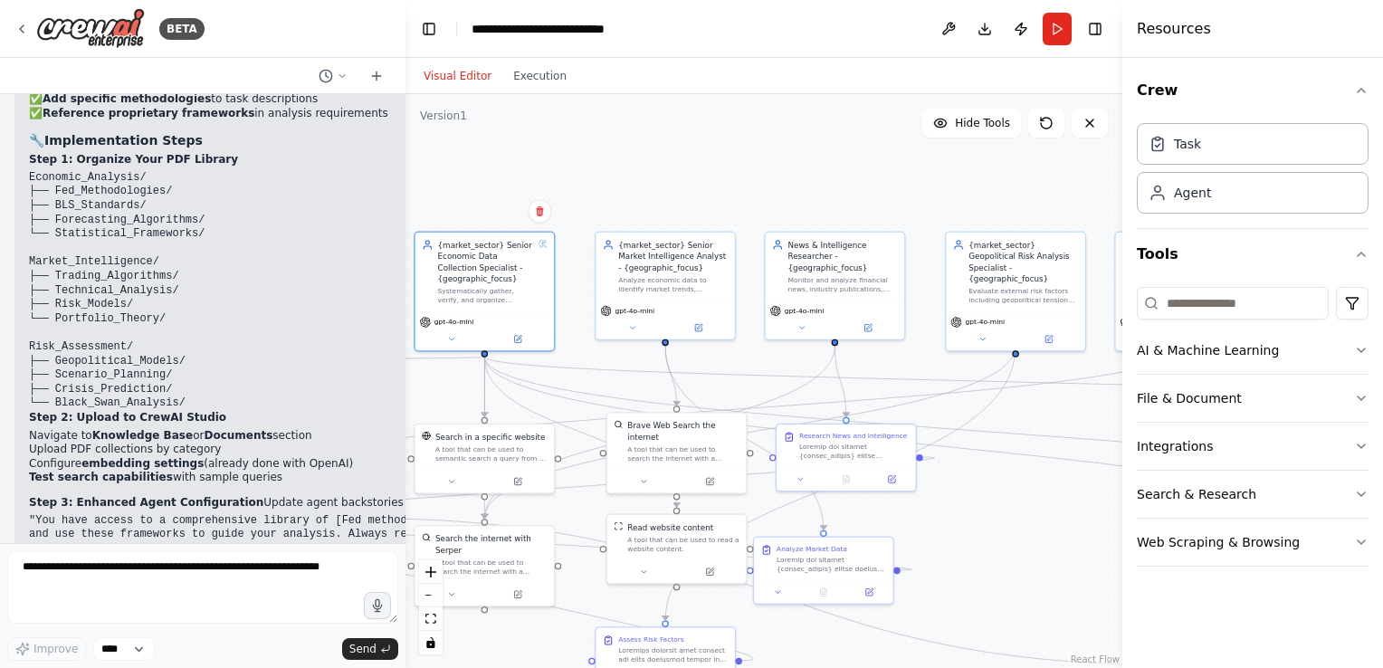
click at [524, 161] on div ".deletable-edge-delete-btn { width: 20px; height: 20px; border: 0px solid #ffff…" at bounding box center [764, 381] width 717 height 574
click at [544, 246] on div "{market_sector} Senior Economic Data Collection Specialist - {geographic_focus}…" at bounding box center [485, 269] width 126 height 65
click at [483, 312] on div "gpt-4o-mini" at bounding box center [484, 329] width 139 height 39
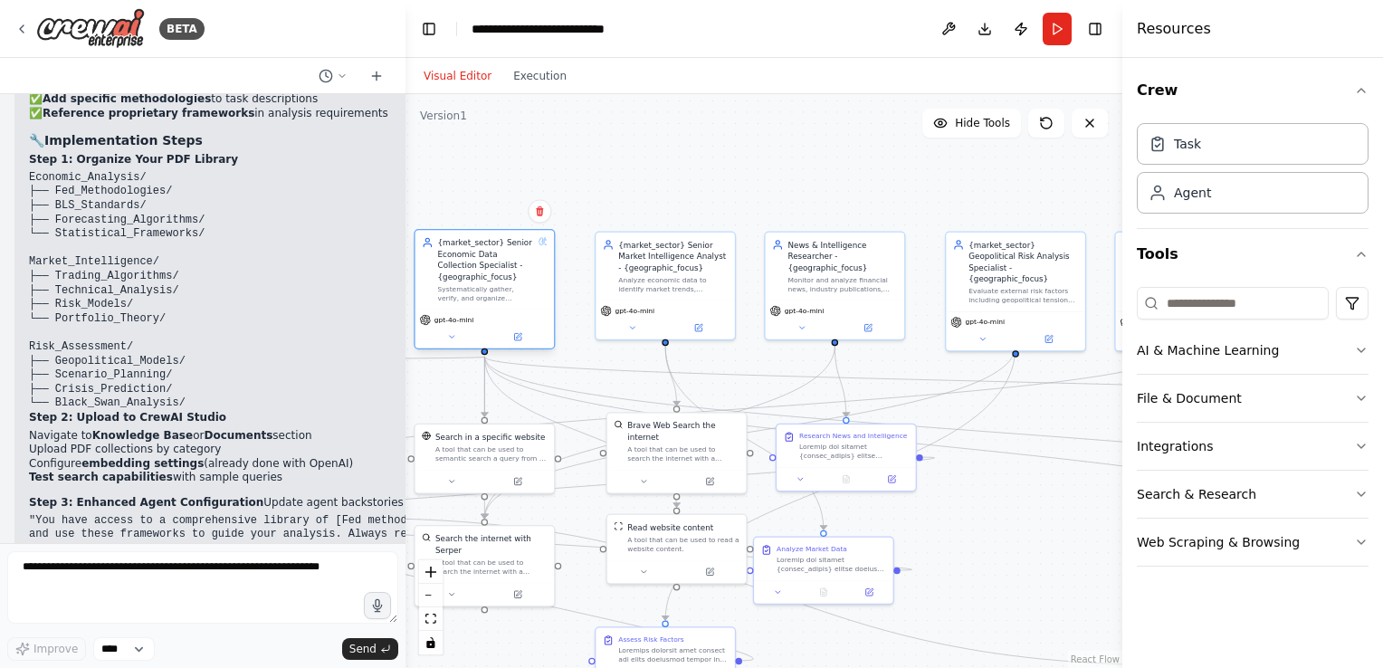
click at [483, 312] on div "gpt-4o-mini" at bounding box center [484, 329] width 139 height 39
click at [492, 289] on div "Systematically gather, verify, and organize comprehensive economic data from au…" at bounding box center [486, 293] width 96 height 18
click at [1369, 397] on div "Crew Task Agent Tools AI & Machine Learning File & Document Integrations Search…" at bounding box center [1252, 363] width 261 height 610
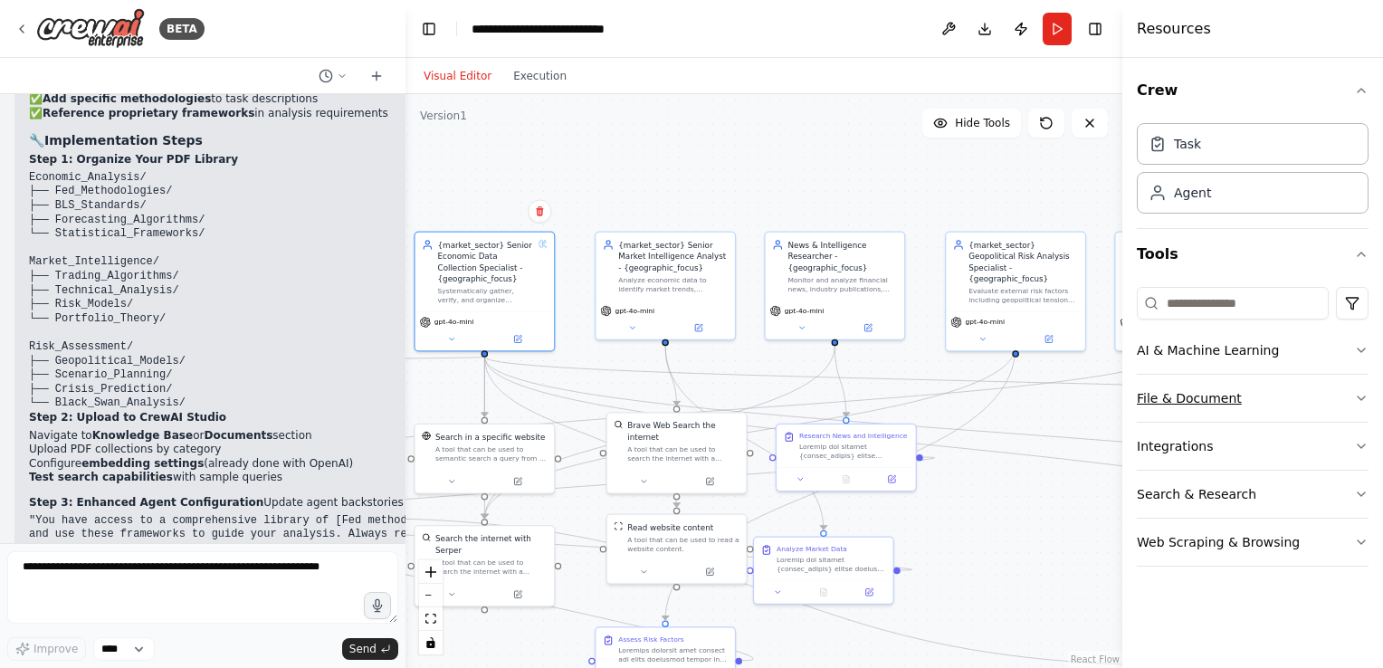
click at [1366, 396] on icon "button" at bounding box center [1361, 398] width 14 height 14
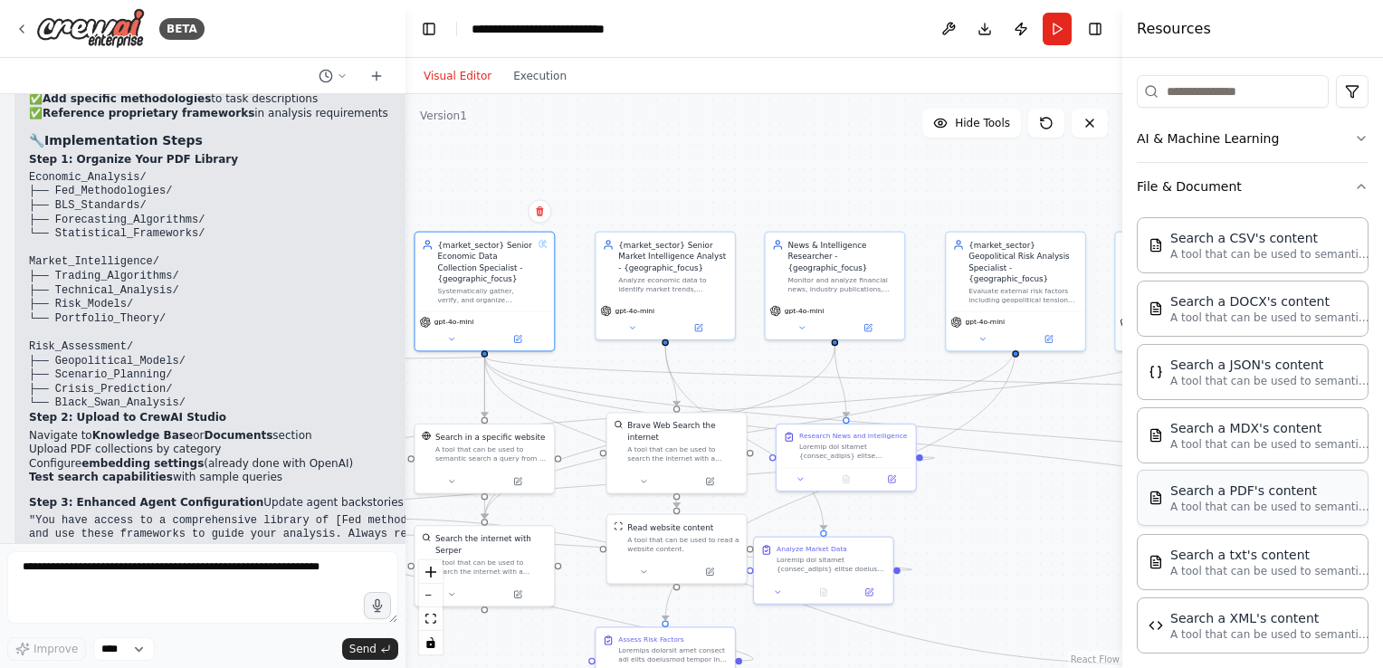
scroll to position [210, 0]
click at [703, 224] on button at bounding box center [710, 220] width 64 height 14
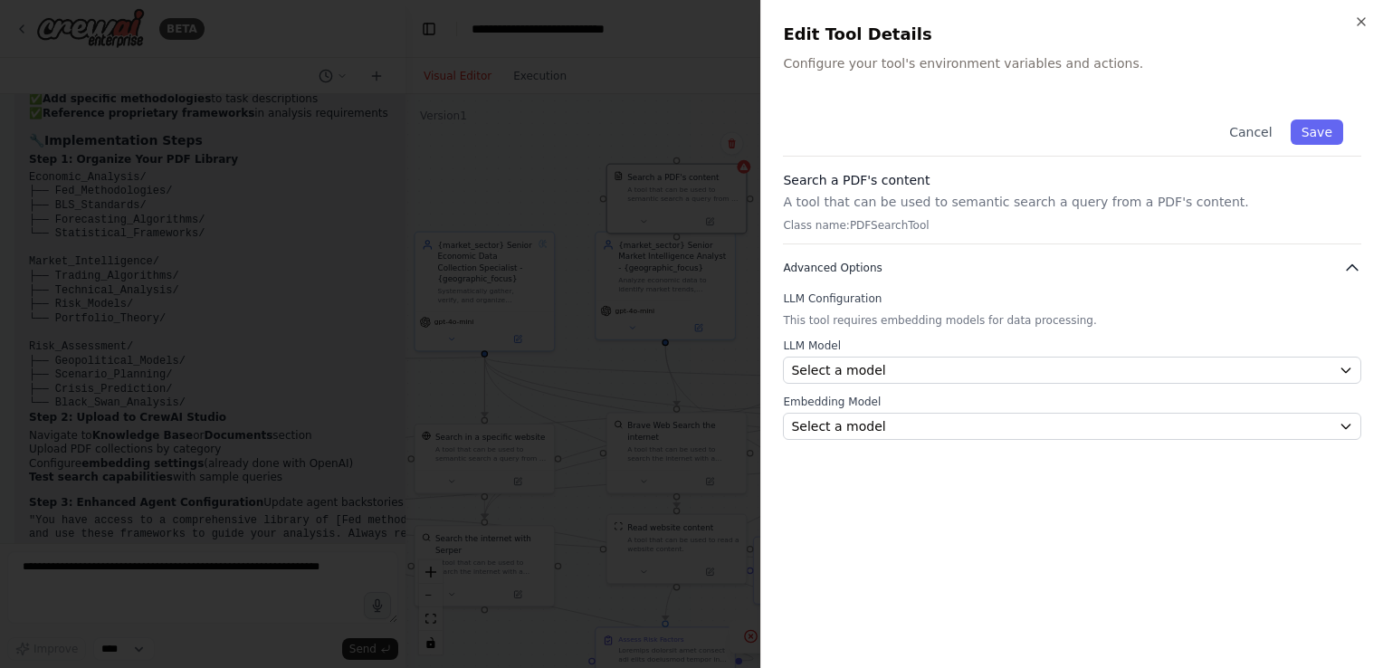
click at [1351, 265] on icon "button" at bounding box center [1352, 267] width 11 height 5
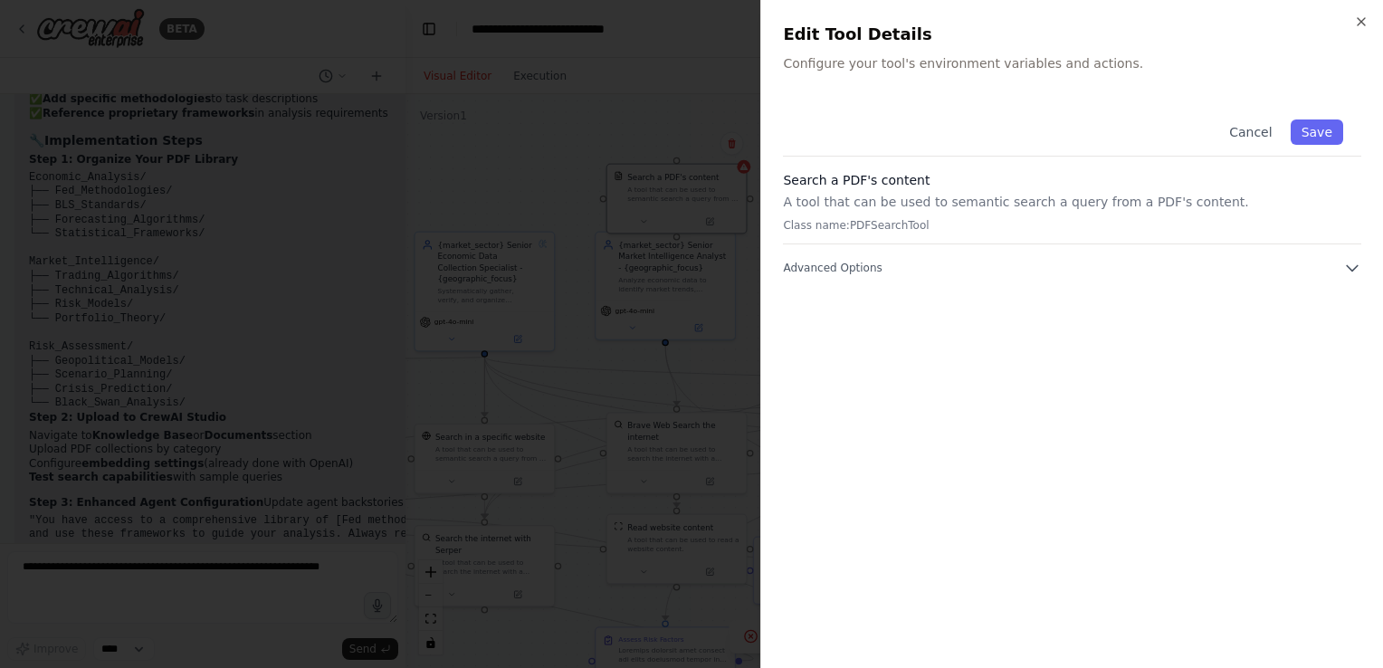
click at [1075, 360] on div "Cancel Save Search a PDF's content A tool that can be used to semantic search a…" at bounding box center [1072, 373] width 578 height 545
click at [1256, 131] on button "Cancel" at bounding box center [1250, 131] width 64 height 25
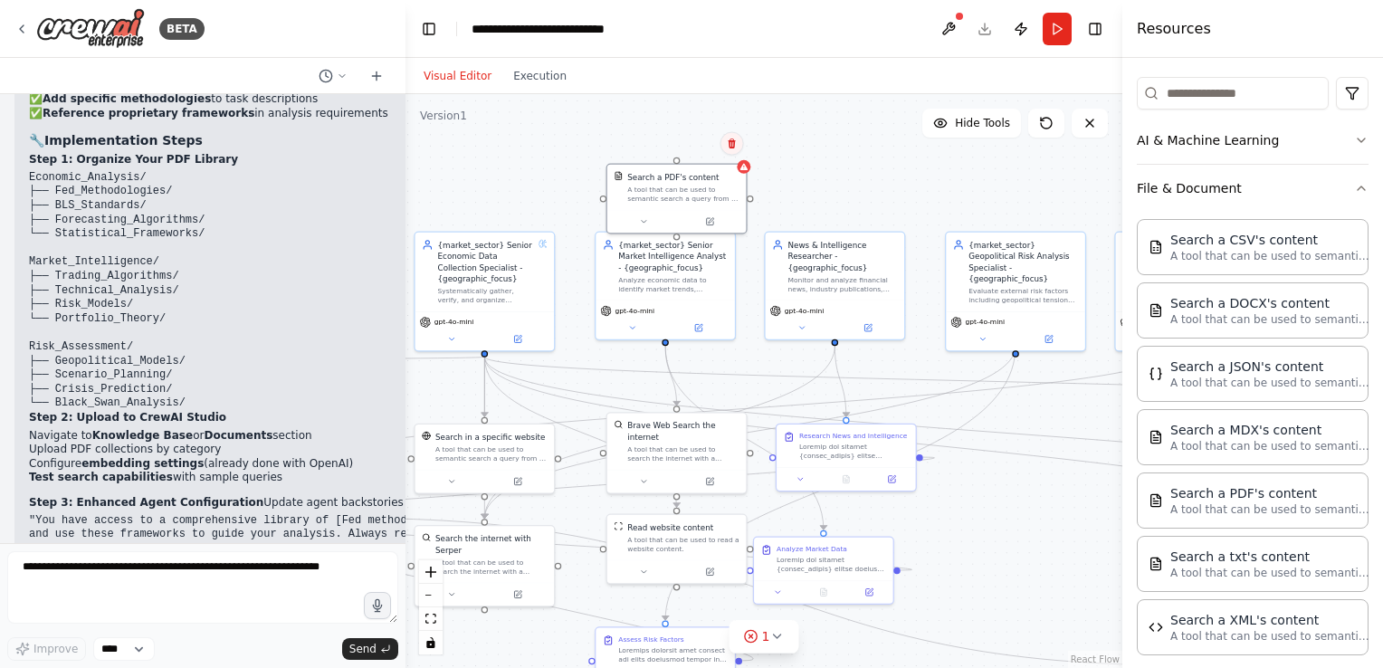
click at [728, 150] on button at bounding box center [733, 144] width 24 height 24
click at [688, 145] on button "Confirm" at bounding box center [680, 144] width 64 height 22
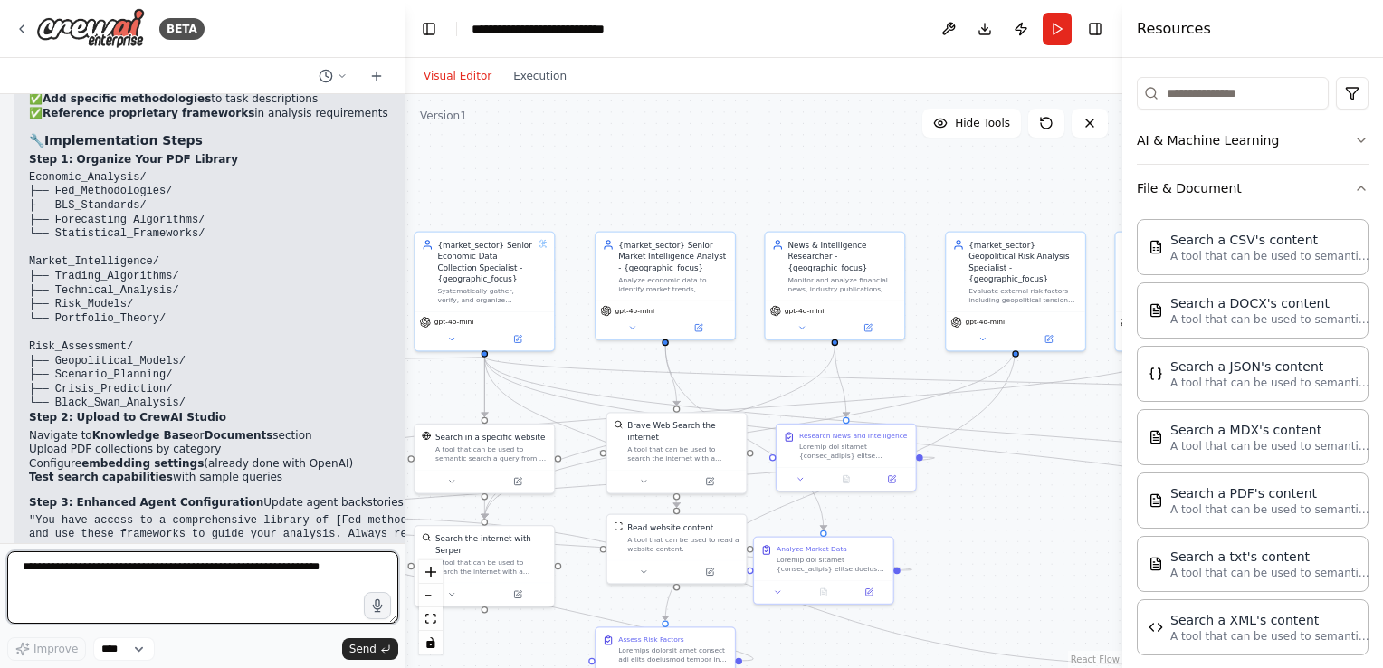
click at [198, 573] on textarea at bounding box center [202, 587] width 391 height 72
type textarea "**********"
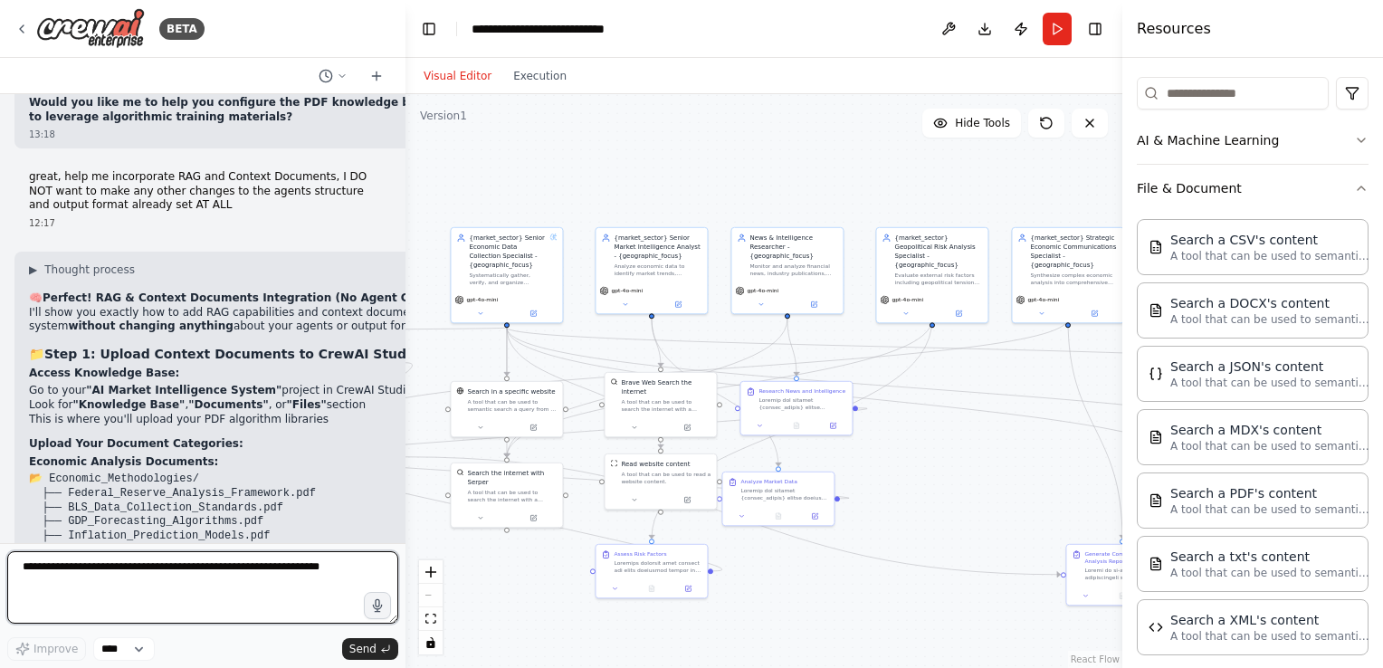
scroll to position [62100, 0]
type textarea "**********"
click at [253, 577] on textarea "**********" at bounding box center [202, 587] width 391 height 72
type textarea "**"
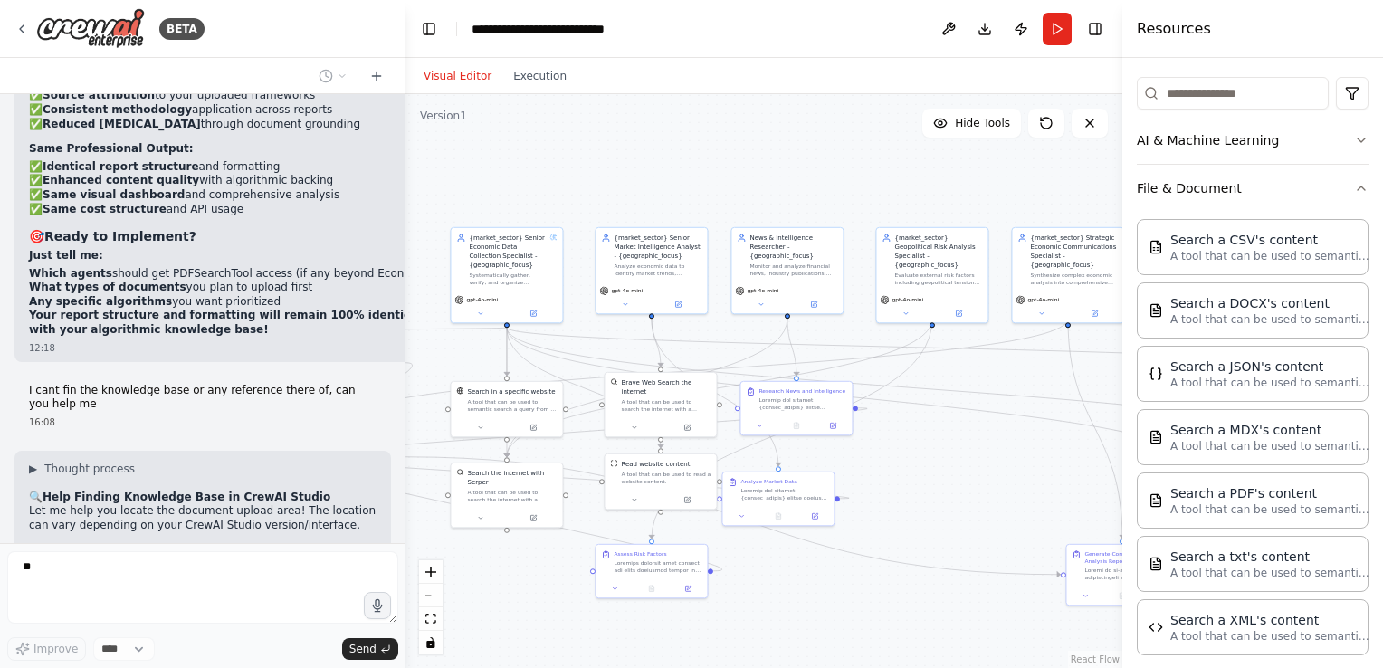
scroll to position [63957, 0]
